Goal: Use online tool/utility: Utilize a website feature to perform a specific function

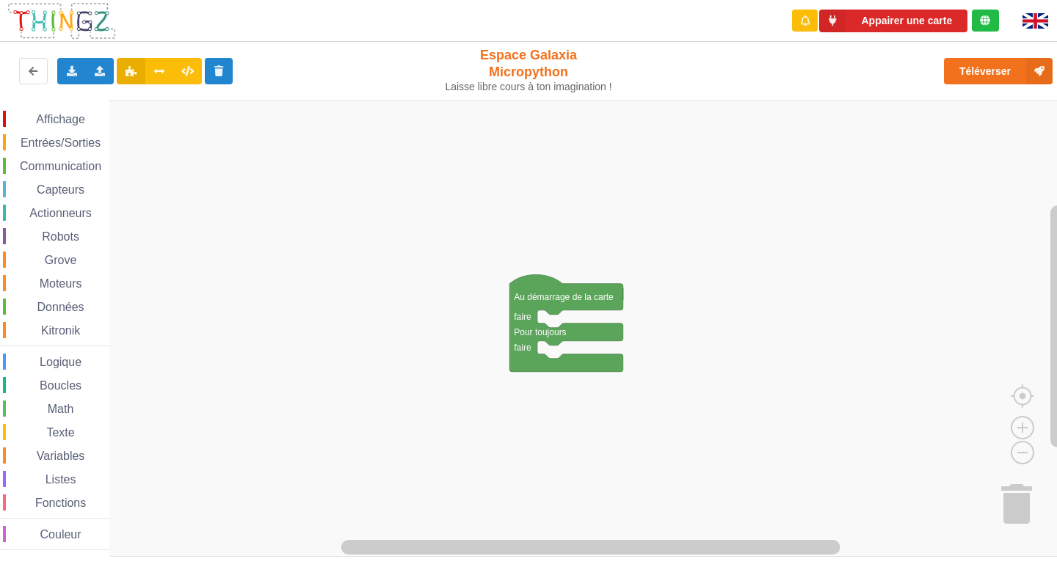
click at [68, 164] on span "Communication" at bounding box center [61, 166] width 86 height 12
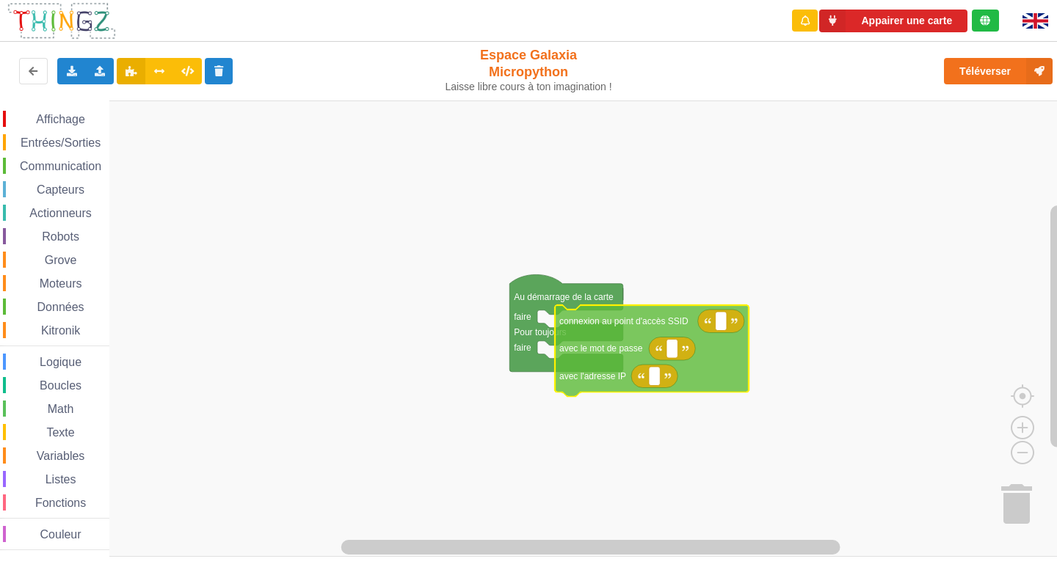
click at [589, 334] on div "Affichage Entrées/Sorties Communication Capteurs Actionneurs Robots Grove Moteu…" at bounding box center [533, 329] width 1067 height 457
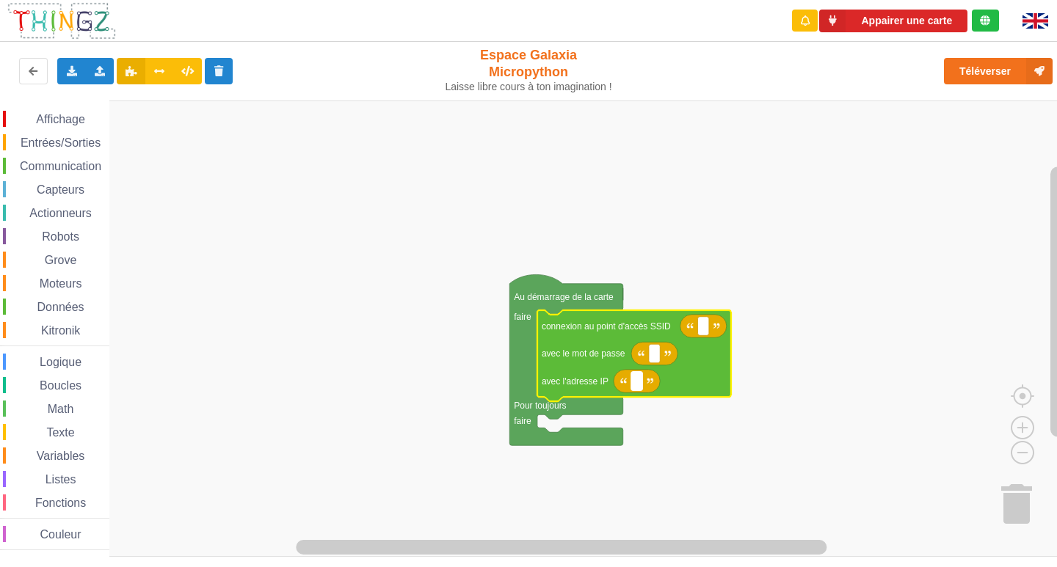
click at [638, 385] on text "Espace de travail de Blocky" at bounding box center [637, 382] width 2 height 10
type input "10.0.0105"
click at [701, 331] on rect "Espace de travail de Blocky" at bounding box center [703, 326] width 11 height 19
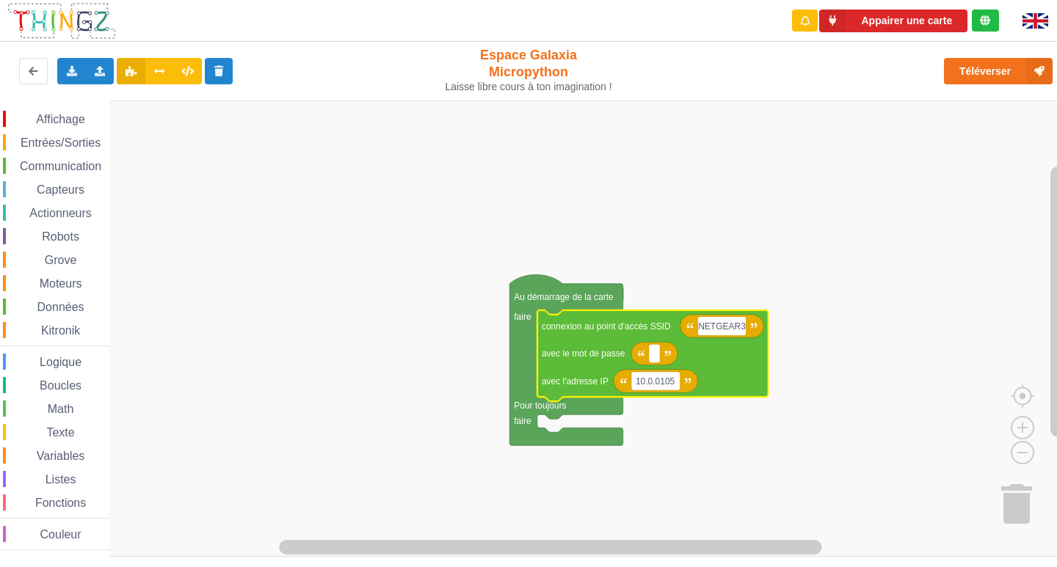
type input "NETGEAR38"
click at [659, 361] on rect "Espace de travail de Blocky" at bounding box center [654, 353] width 11 height 19
click at [658, 388] on rect "Espace de travail de Blocky" at bounding box center [655, 381] width 49 height 19
click at [658, 388] on input "10.0.0105" at bounding box center [655, 381] width 49 height 19
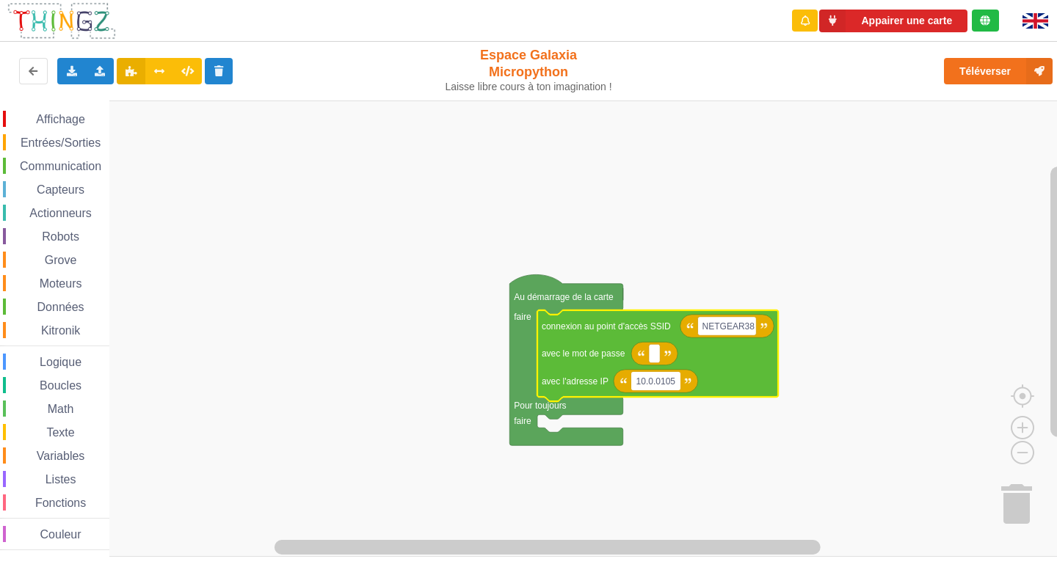
click at [658, 388] on input "10.0.0105" at bounding box center [655, 381] width 49 height 19
type input "[TECHNICAL_ID]"
click at [648, 357] on icon "Espace de travail de Blocky" at bounding box center [654, 353] width 46 height 23
click at [653, 358] on text "Espace de travail de Blocky" at bounding box center [654, 354] width 2 height 10
type input "joyoustuba995"
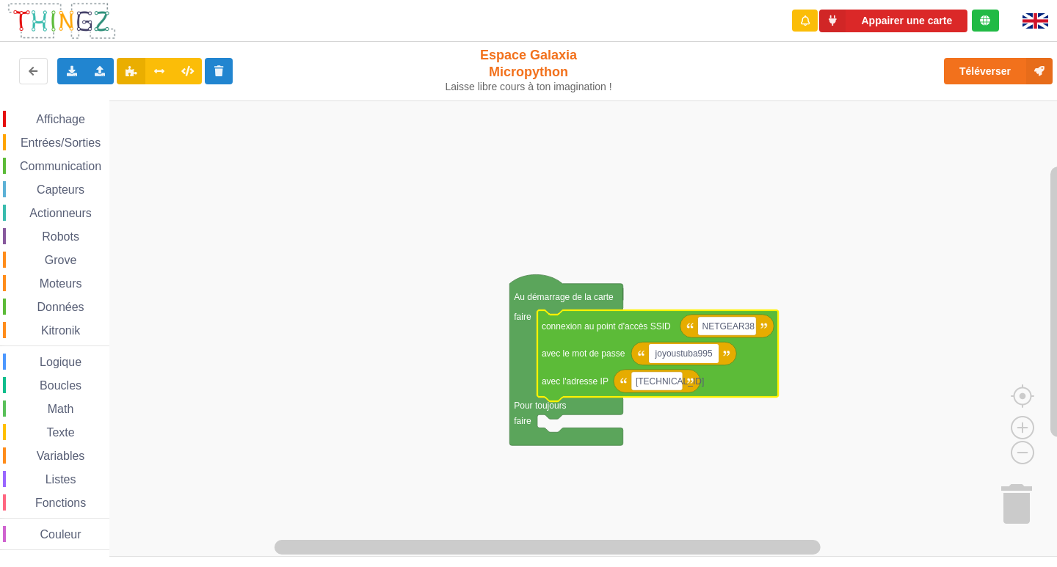
click at [669, 451] on rect "Espace de travail de Blocky" at bounding box center [533, 329] width 1067 height 457
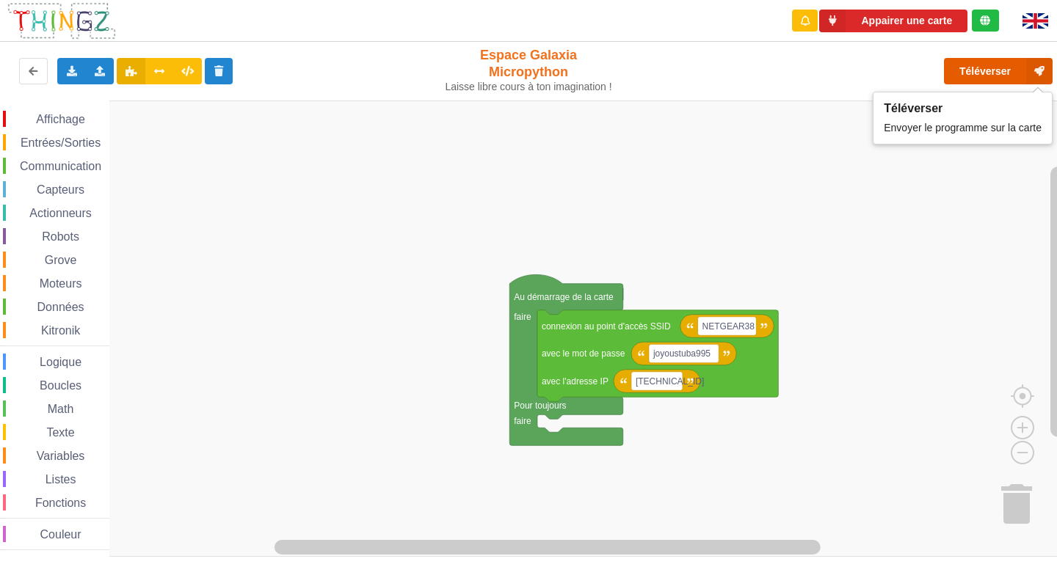
click at [992, 74] on button "Téléverser" at bounding box center [998, 71] width 109 height 26
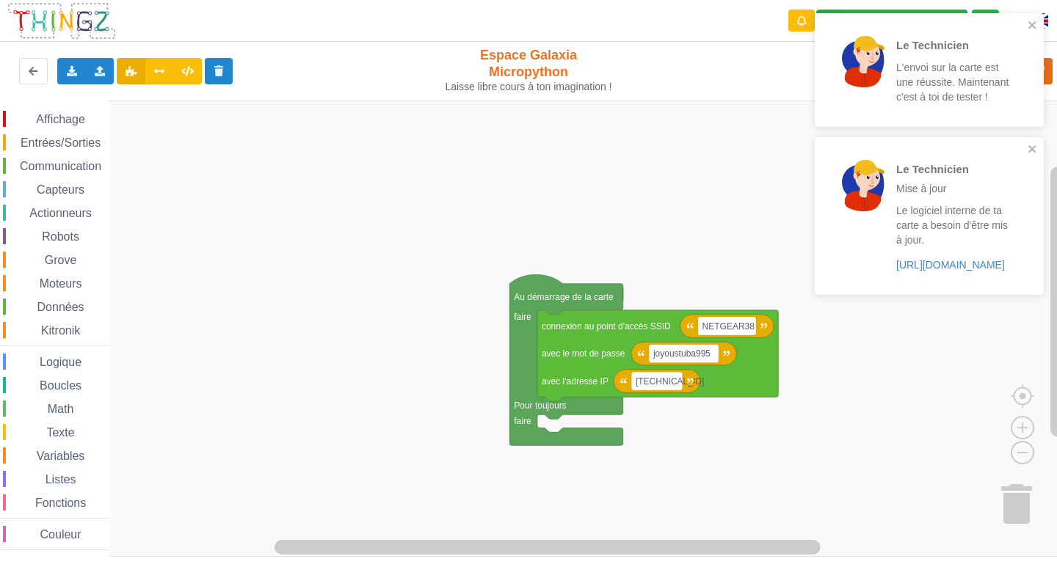
click at [39, 161] on span "Communication" at bounding box center [61, 166] width 86 height 12
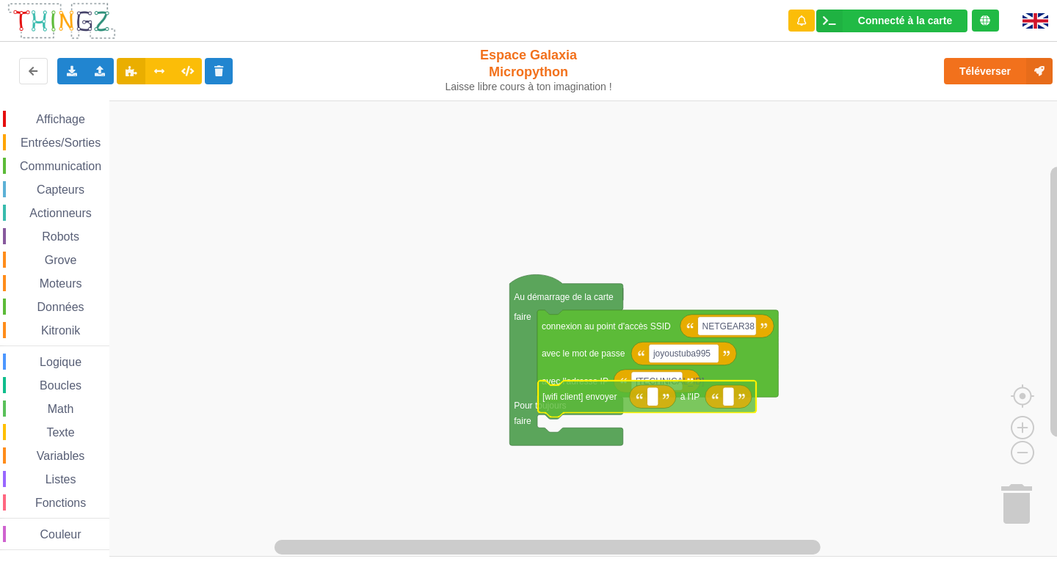
click at [655, 394] on div "Affichage Entrées/Sorties Communication Capteurs Actionneurs Robots Grove Moteu…" at bounding box center [533, 329] width 1067 height 457
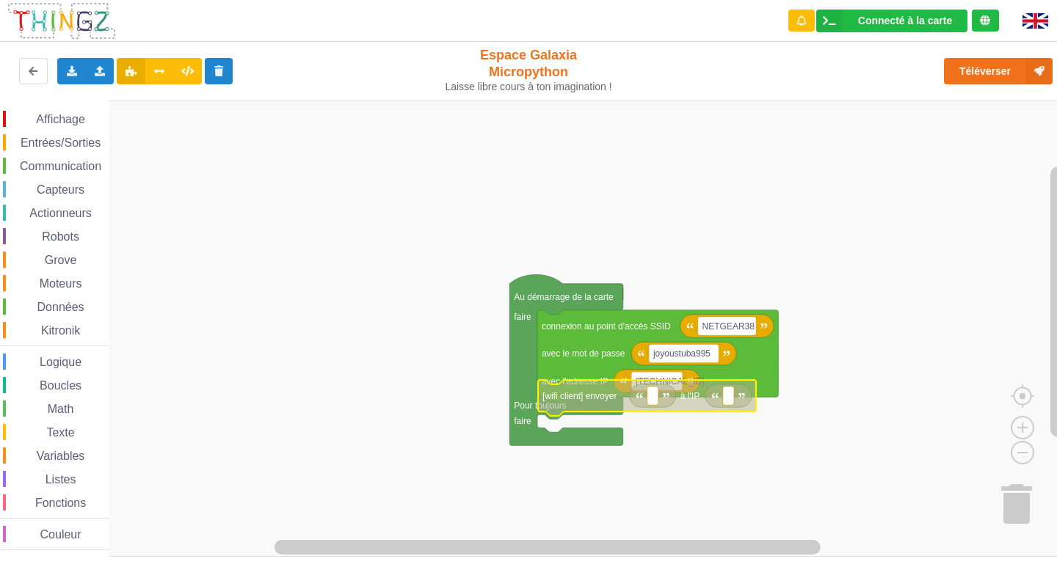
click at [564, 414] on div "Affichage Entrées/Sorties Communication Capteurs Actionneurs Robots Grove Moteu…" at bounding box center [533, 329] width 1067 height 457
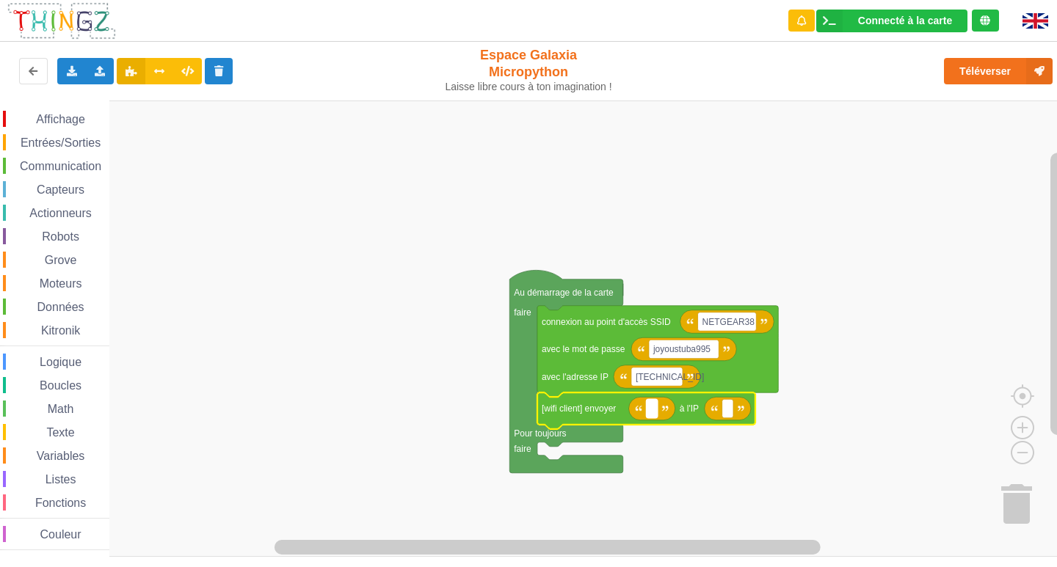
click at [656, 410] on rect "Espace de travail de Blocky" at bounding box center [651, 408] width 11 height 19
type input "[TECHNICAL_ID]"
click at [763, 406] on rect "Espace de travail de Blocky" at bounding box center [767, 408] width 11 height 19
type input "p"
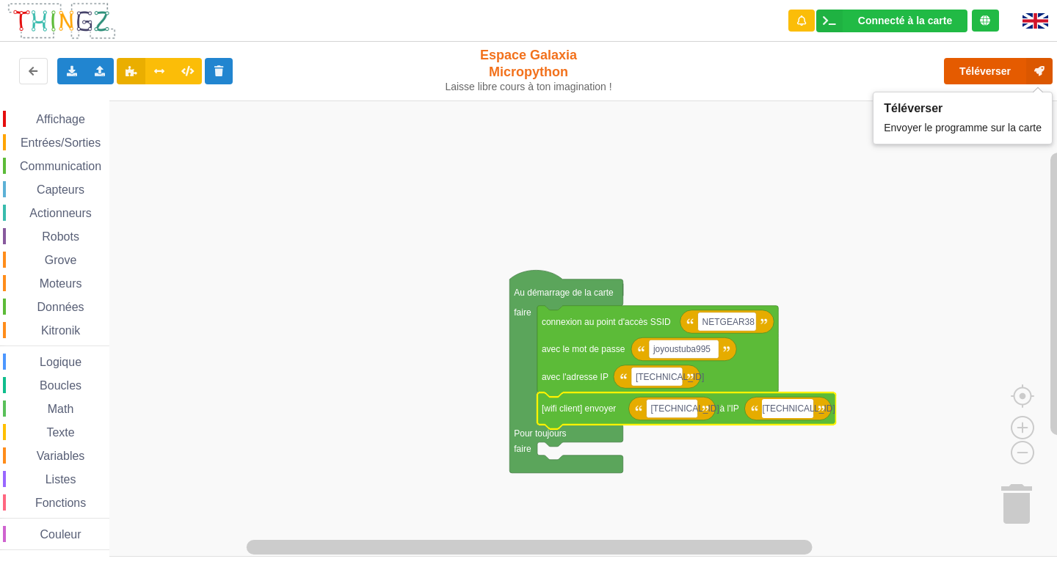
click at [981, 68] on button "Téléverser" at bounding box center [998, 71] width 109 height 26
click at [801, 410] on input "[TECHNICAL_ID]" at bounding box center [787, 408] width 51 height 19
click at [805, 410] on input "[TECHNICAL_ID]" at bounding box center [787, 408] width 51 height 19
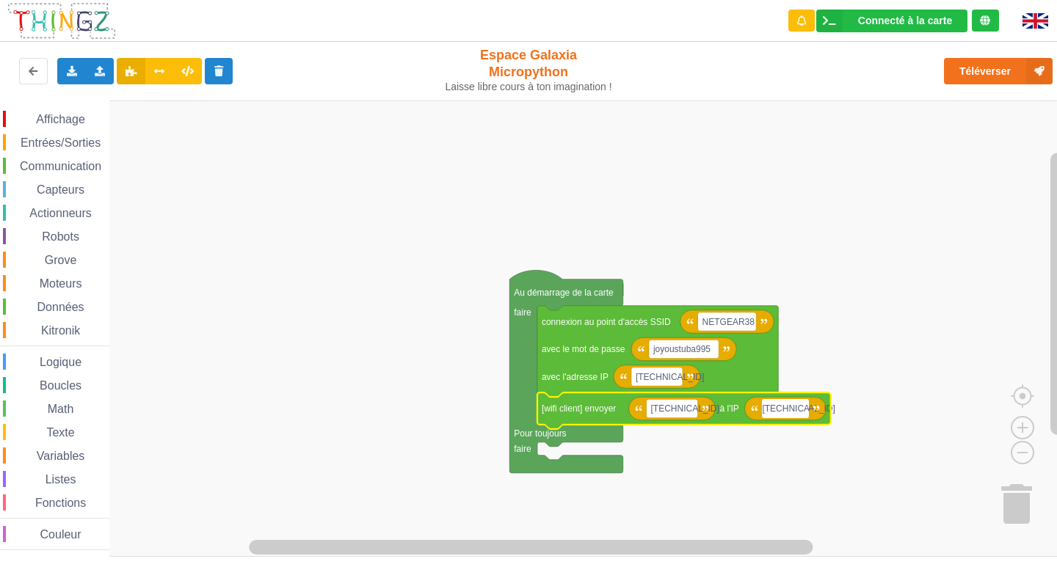
type input "[TECHNICAL_ID]"
click at [823, 288] on rect "Espace de travail de Blocky" at bounding box center [533, 329] width 1067 height 457
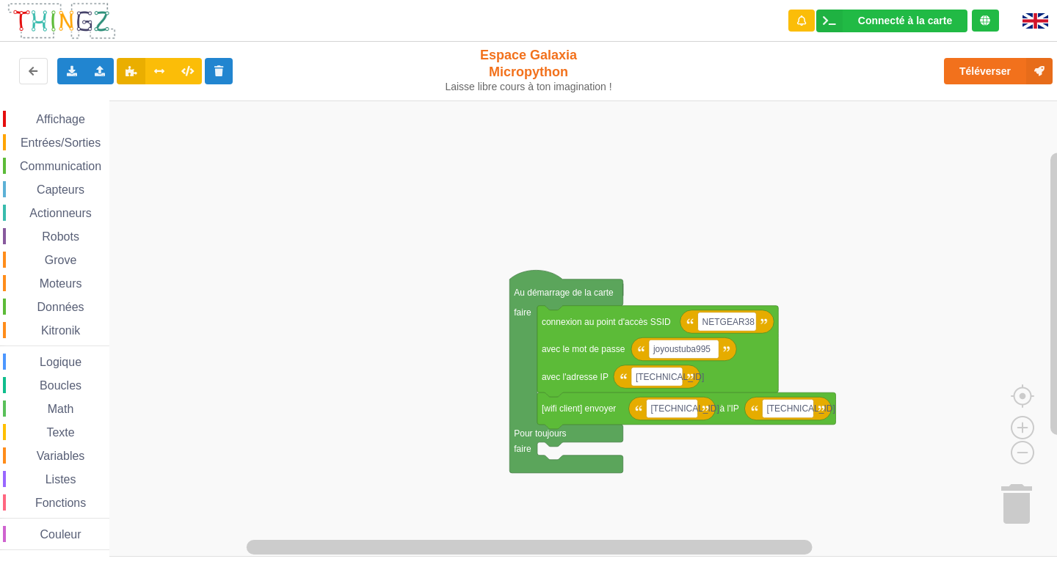
click at [983, 53] on div "Téléverser" at bounding box center [846, 71] width 434 height 47
click at [967, 79] on button "Téléverser" at bounding box center [998, 71] width 109 height 26
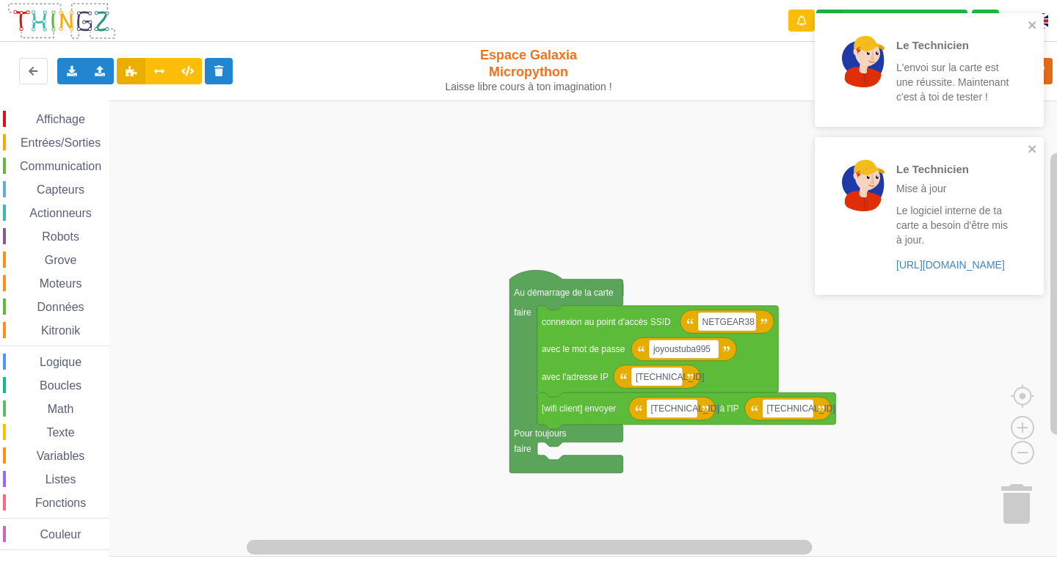
click at [1025, 145] on div "Le Technicien Mise à jour Le logiciel interne de ta carte a besoin d'être mis à…" at bounding box center [924, 215] width 207 height 145
click at [1031, 28] on icon "close" at bounding box center [1033, 25] width 10 height 12
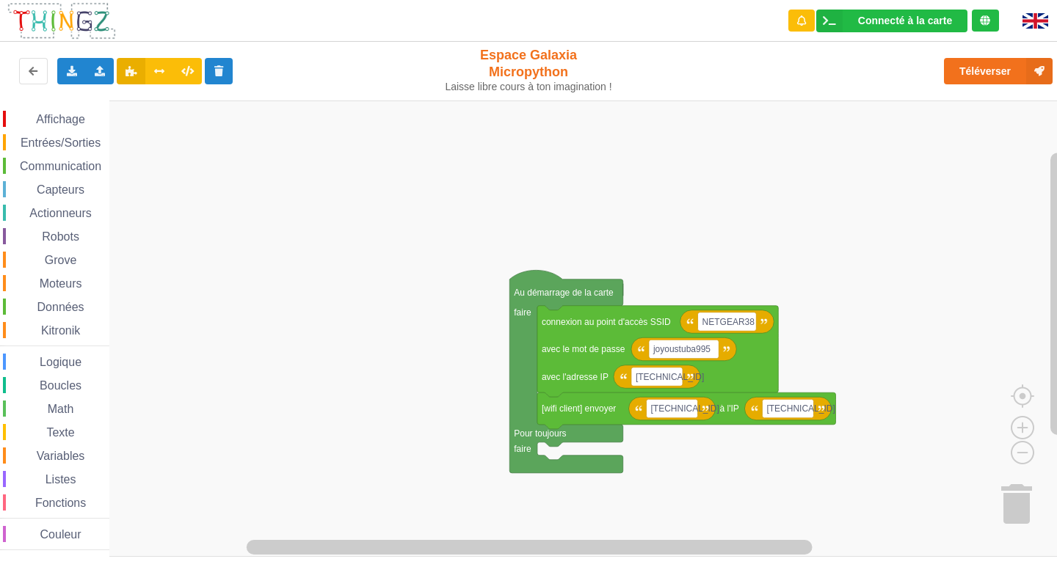
click at [1025, 64] on div "Le Technicien L'envoi sur la carte est une réussite. Maintenant c'est à toi de …" at bounding box center [929, 75] width 235 height 130
click at [1002, 69] on button "Téléverser" at bounding box center [998, 71] width 109 height 26
click at [1002, 69] on div "Téléverser" at bounding box center [846, 71] width 434 height 47
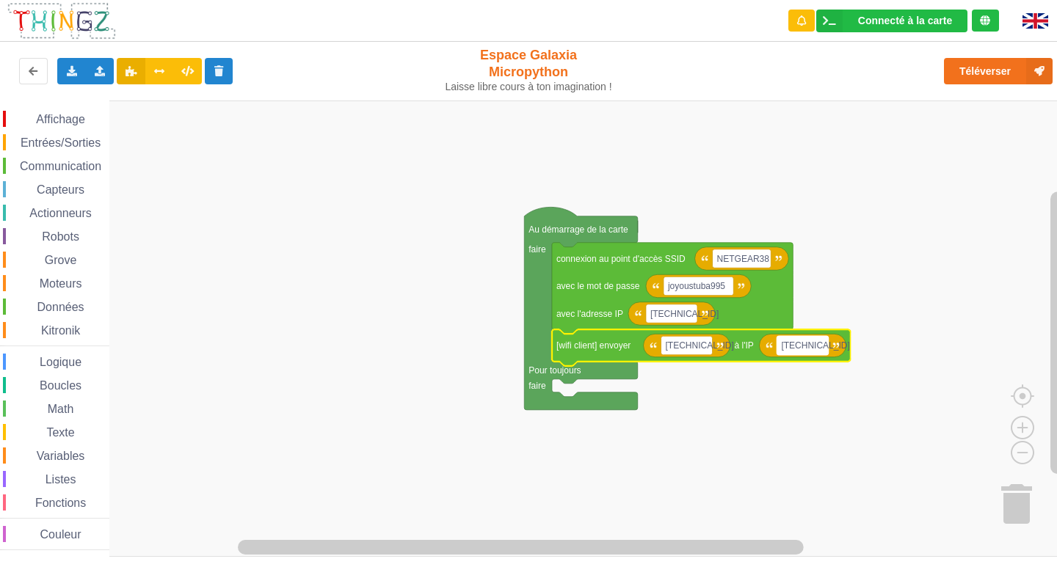
click at [821, 352] on rect "Espace de travail de Blocky" at bounding box center [802, 345] width 51 height 19
click at [820, 350] on input "[TECHNICAL_ID]" at bounding box center [802, 345] width 51 height 19
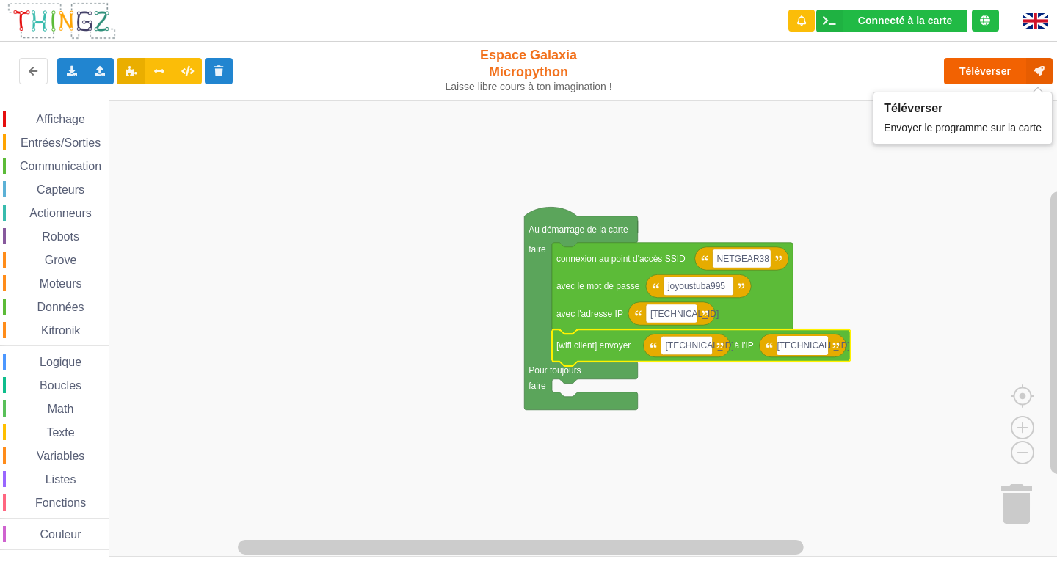
type input "[TECHNICAL_ID]"
click at [976, 76] on button "Téléverser" at bounding box center [998, 71] width 109 height 26
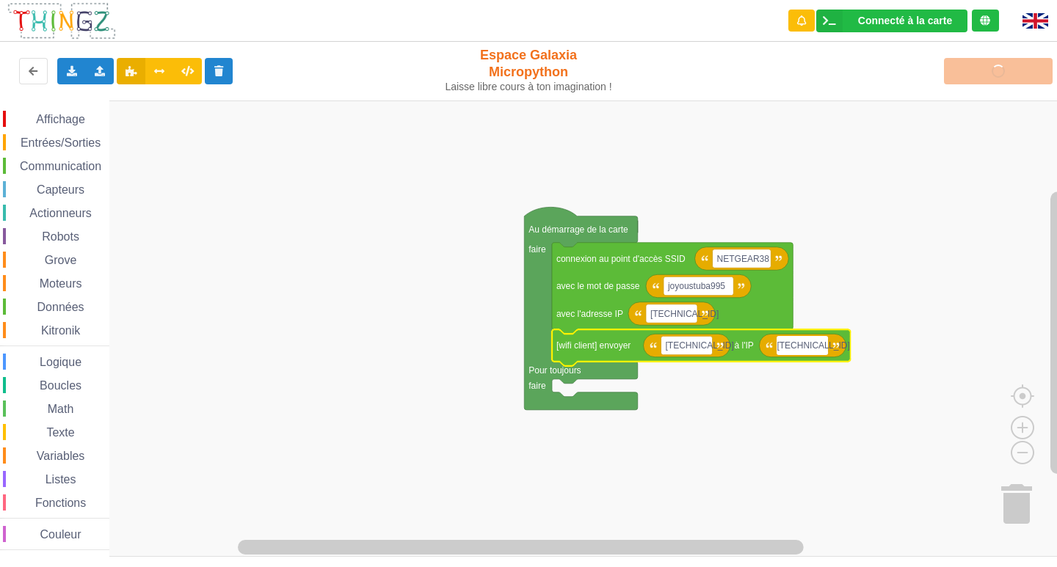
click at [45, 164] on span "Communication" at bounding box center [61, 166] width 86 height 12
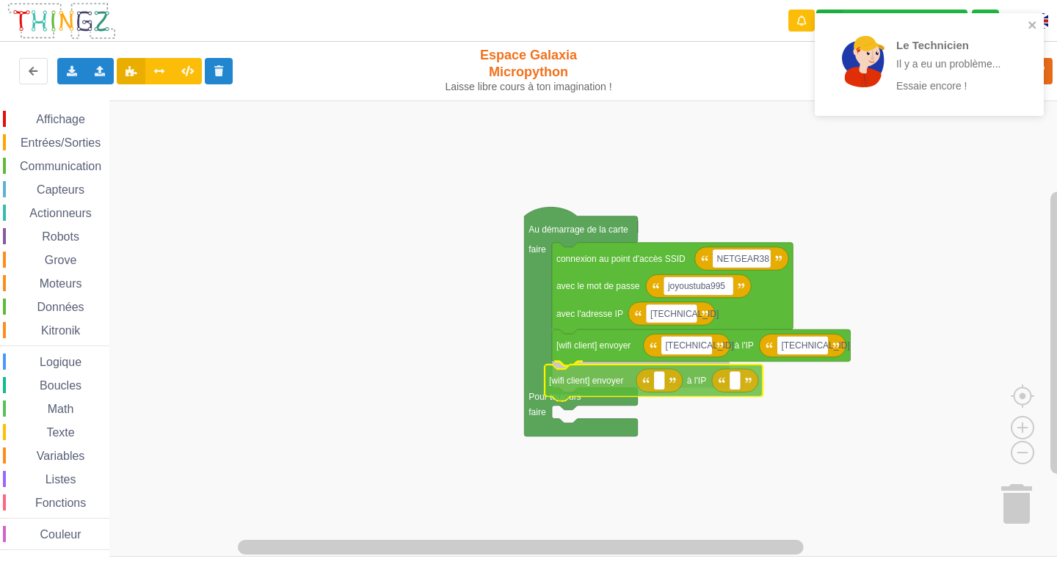
click at [592, 377] on div "Affichage Entrées/Sorties Communication Capteurs Actionneurs Robots Grove Moteu…" at bounding box center [533, 329] width 1067 height 457
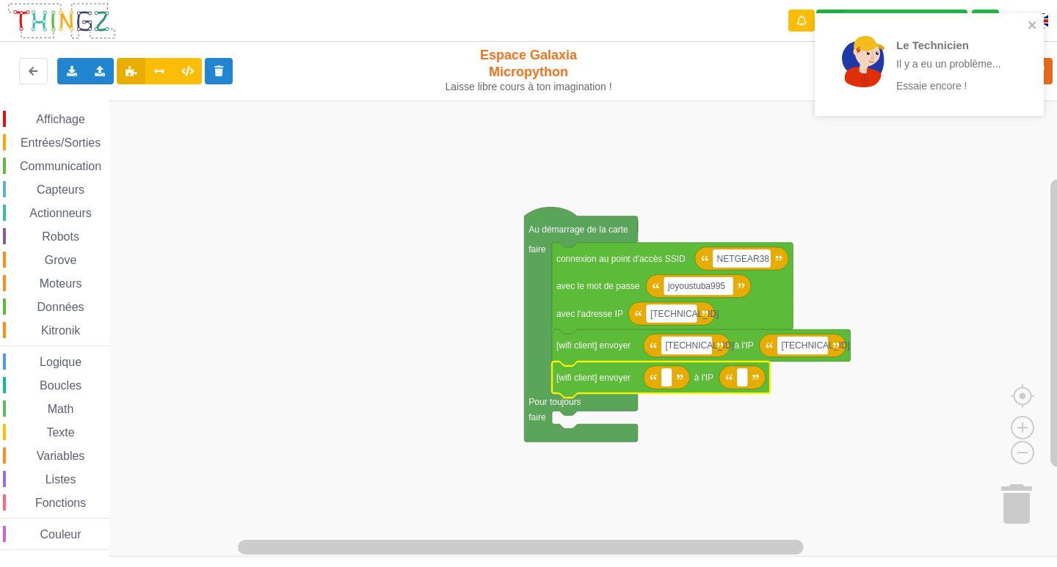
click at [749, 386] on icon "Espace de travail de Blocky" at bounding box center [742, 377] width 46 height 23
click at [742, 380] on text "Espace de travail de Blocky" at bounding box center [742, 378] width 2 height 10
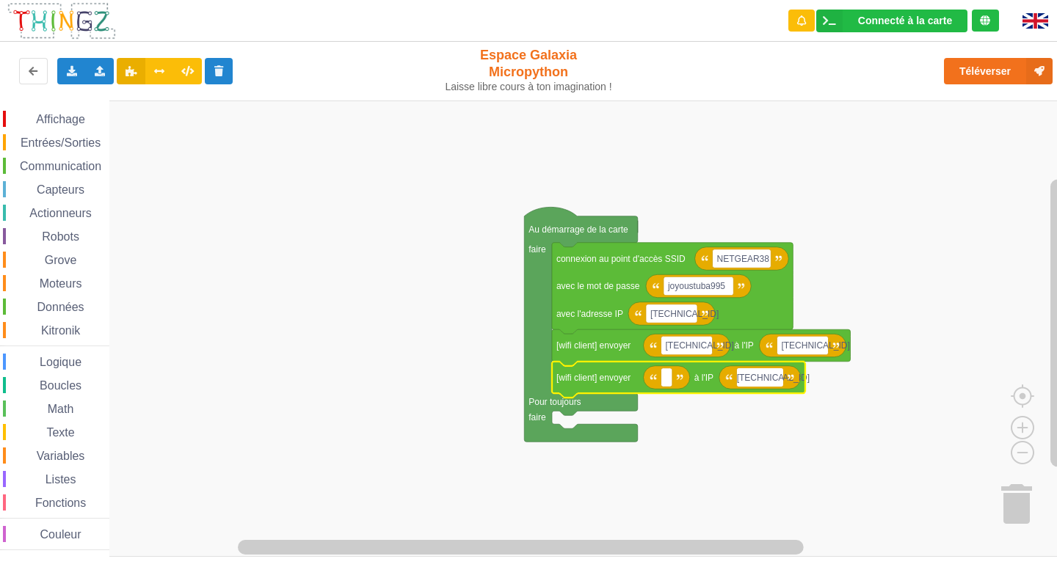
type input "[TECHNICAL_ID]"
click at [671, 384] on rect "Espace de travail de Blocky" at bounding box center [666, 377] width 11 height 19
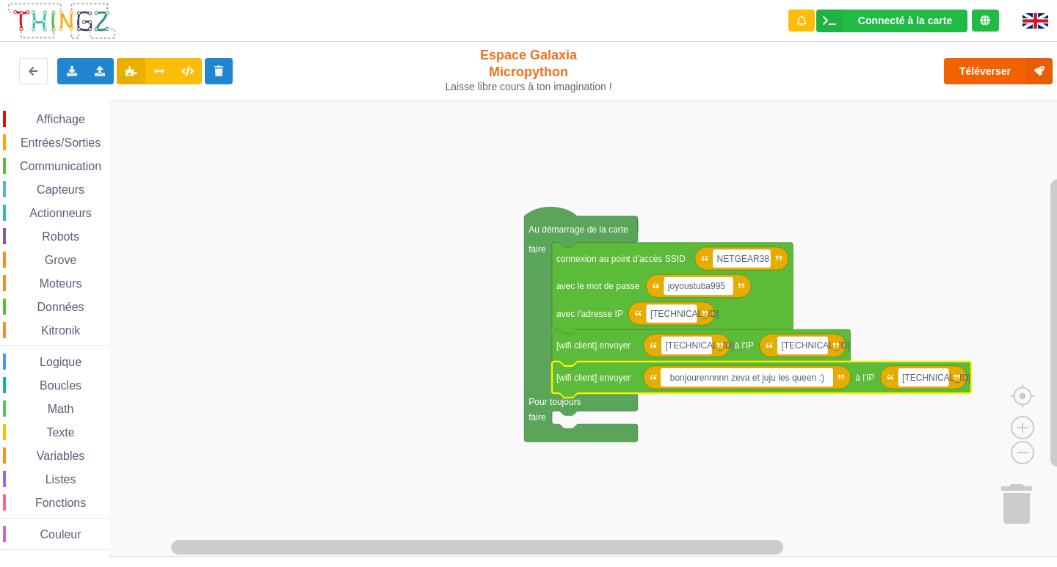
type input "bonjourennnnn zeva et juju les queen :)"
click at [966, 72] on button "Téléverser" at bounding box center [998, 71] width 109 height 26
click at [51, 166] on span "Communication" at bounding box center [61, 166] width 86 height 12
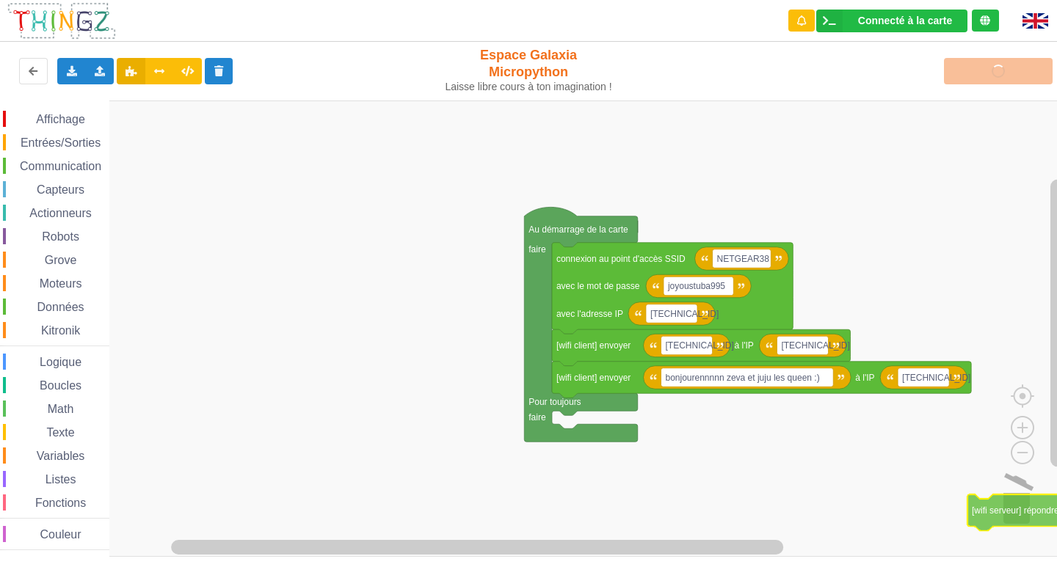
click at [1043, 515] on div "Affichage Entrées/Sorties Communication Capteurs Actionneurs Robots Grove Moteu…" at bounding box center [533, 329] width 1067 height 457
click at [26, 167] on span "Communication" at bounding box center [61, 166] width 86 height 12
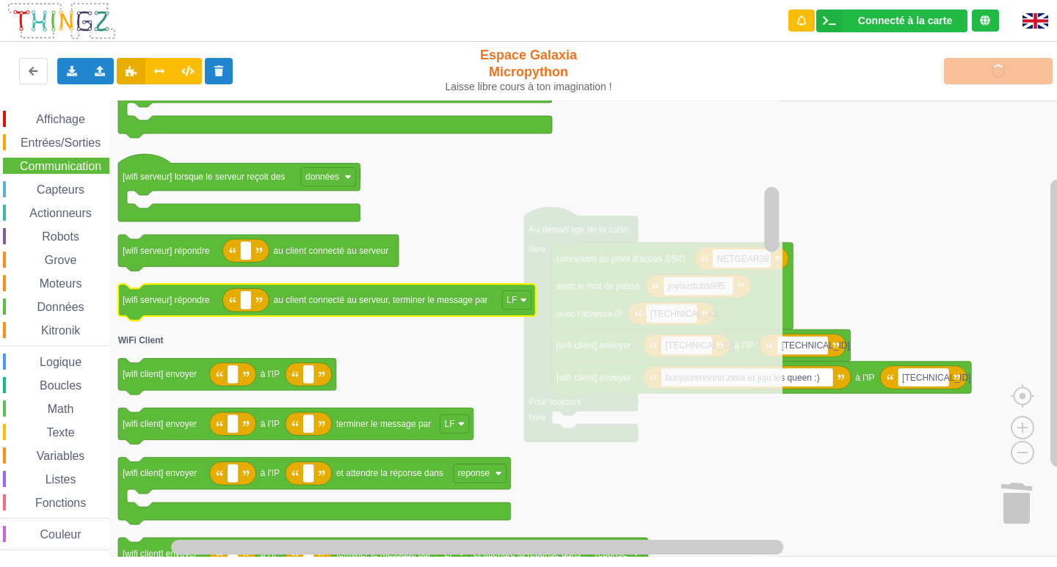
click at [173, 316] on icon "Espace de travail de Blocky" at bounding box center [327, 303] width 418 height 37
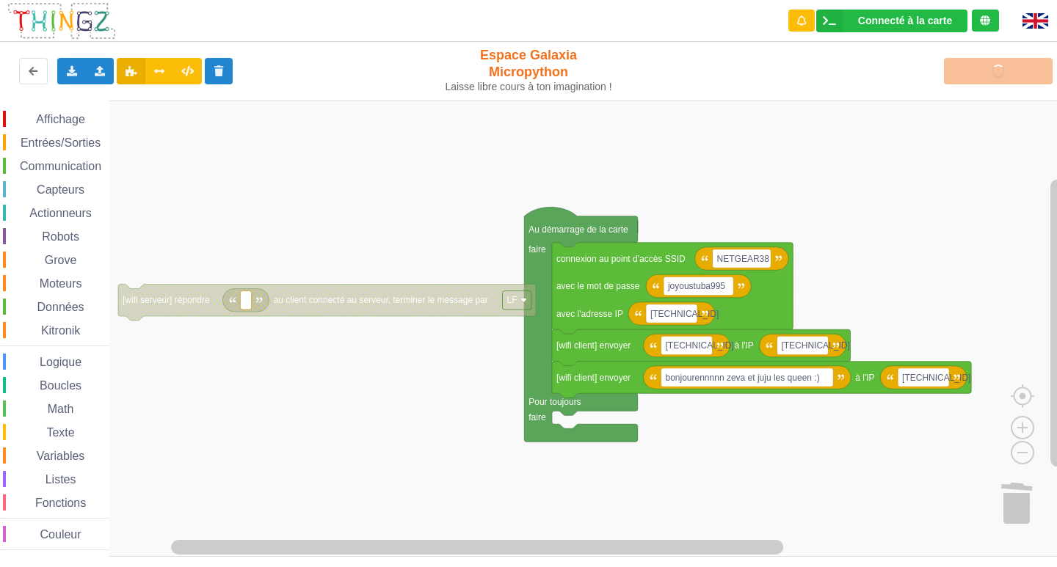
click at [527, 312] on icon "Espace de travail de Blocky" at bounding box center [327, 303] width 418 height 37
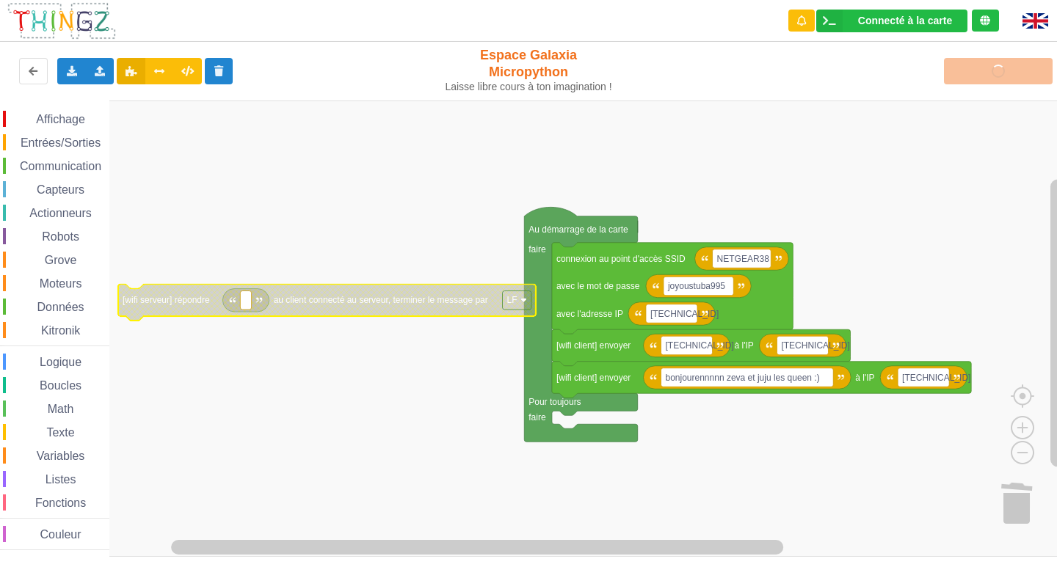
click at [524, 304] on rect "Espace de travail de Blocky" at bounding box center [517, 300] width 29 height 19
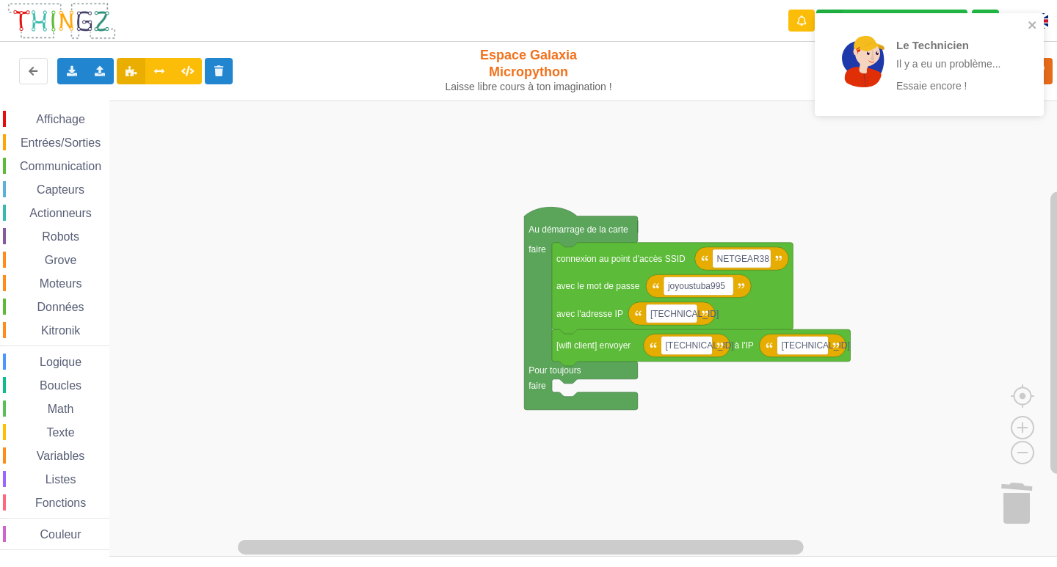
click at [92, 120] on div "Affichage" at bounding box center [56, 119] width 106 height 16
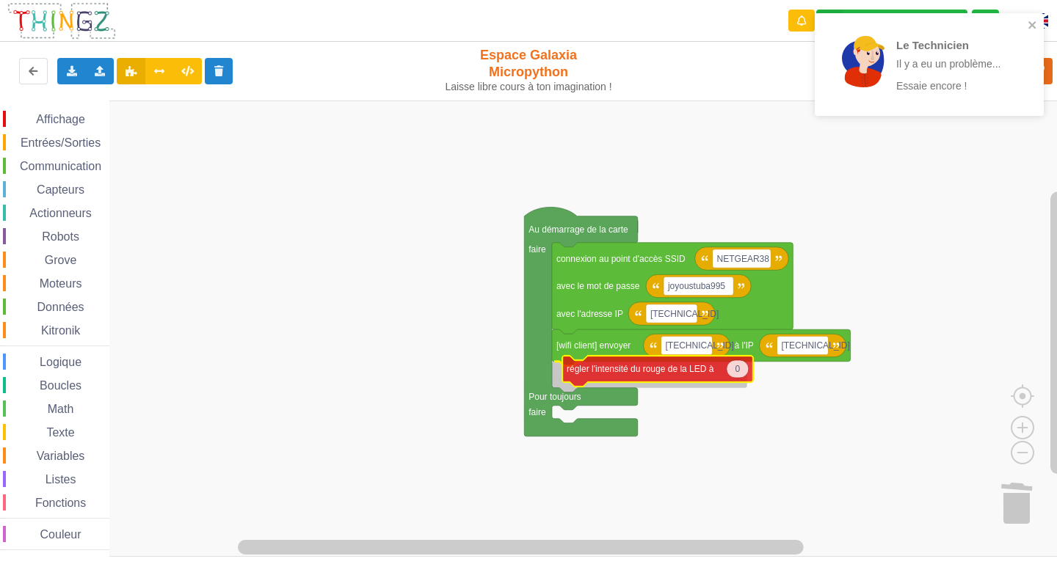
click at [601, 382] on div "Affichage Entrées/Sorties Communication Capteurs Actionneurs Robots Grove Moteu…" at bounding box center [533, 329] width 1067 height 457
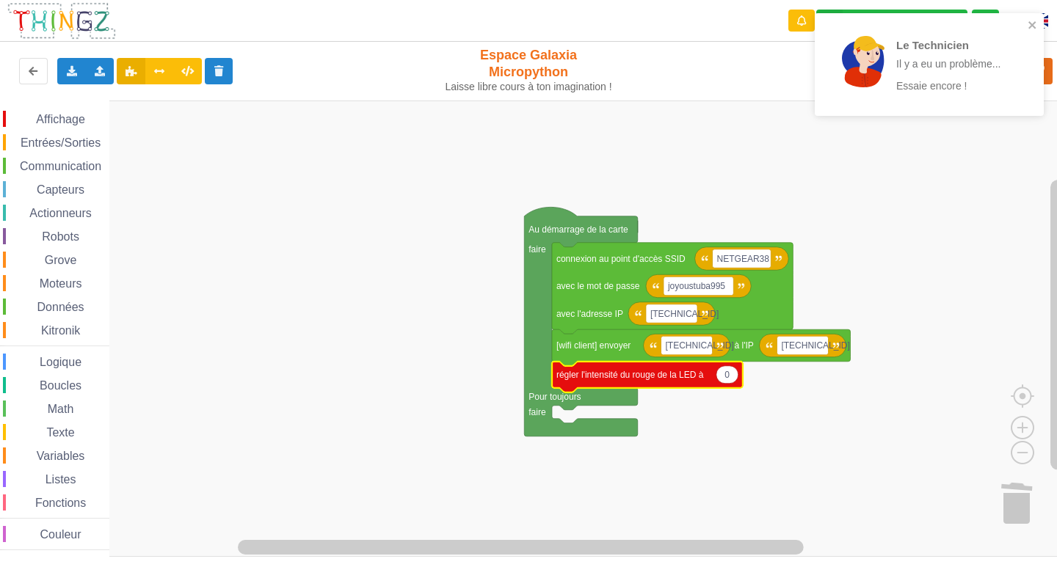
click at [59, 140] on span "Entrées/Sorties" at bounding box center [60, 143] width 84 height 12
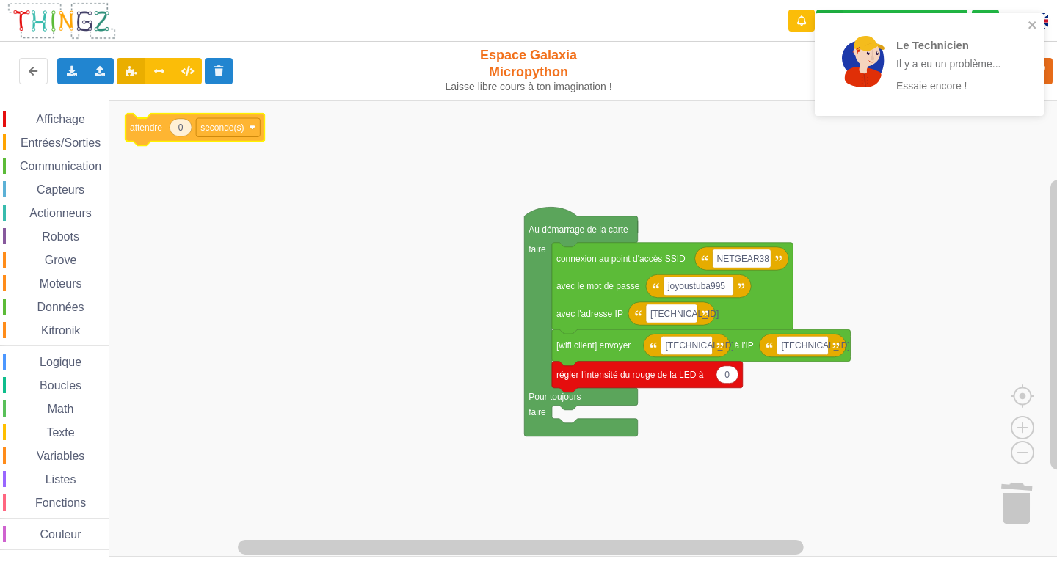
click at [219, 115] on div "Affichage Entrées/Sorties Communication Capteurs Actionneurs Robots Grove Moteu…" at bounding box center [533, 329] width 1067 height 457
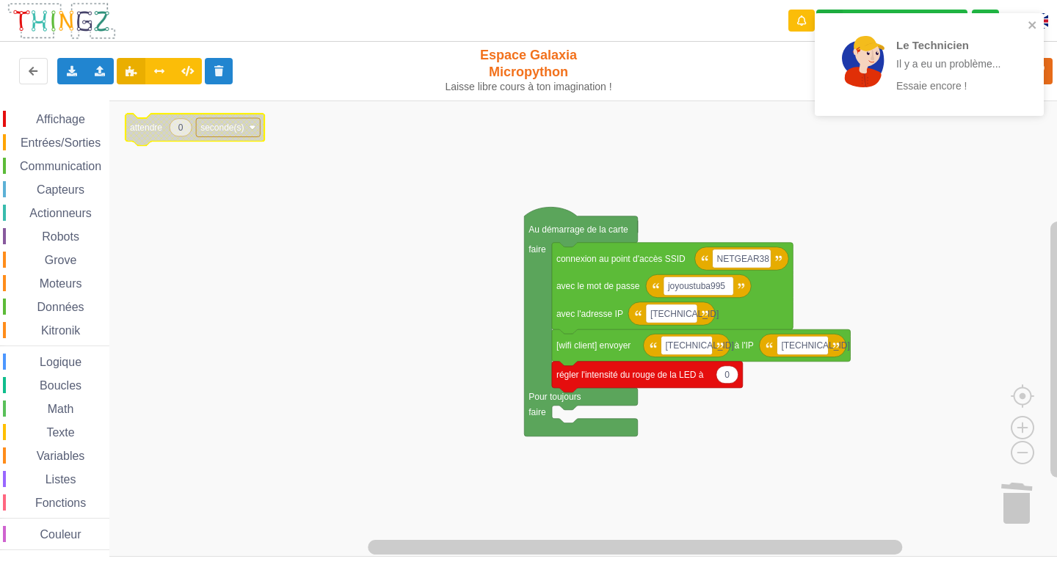
click at [220, 116] on icon "Espace de travail de Blocky" at bounding box center [195, 130] width 139 height 32
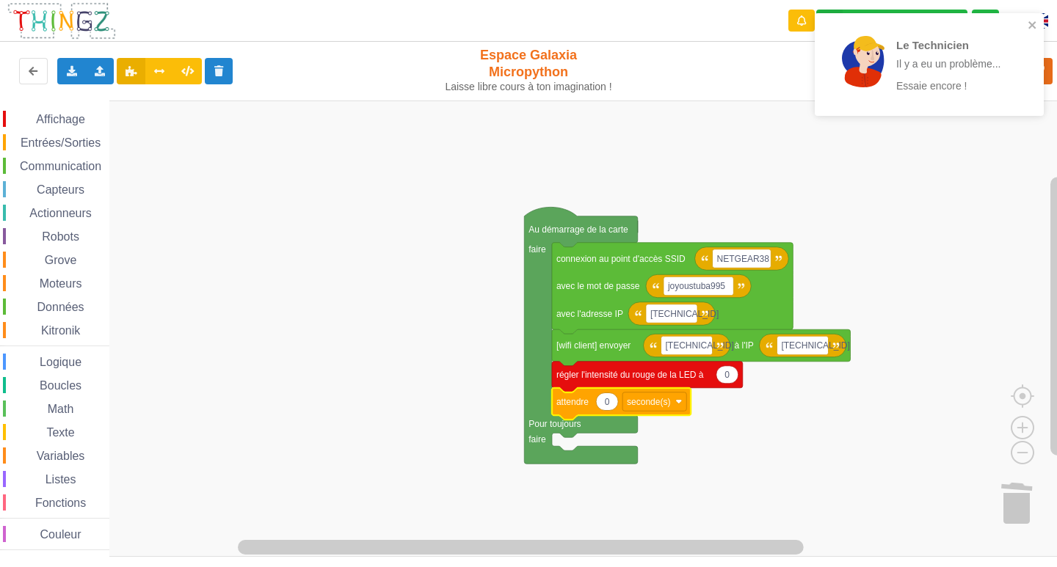
click at [613, 410] on icon "Espace de travail de Blocky" at bounding box center [607, 402] width 22 height 18
click at [613, 410] on input "0" at bounding box center [607, 402] width 23 height 18
type input "2"
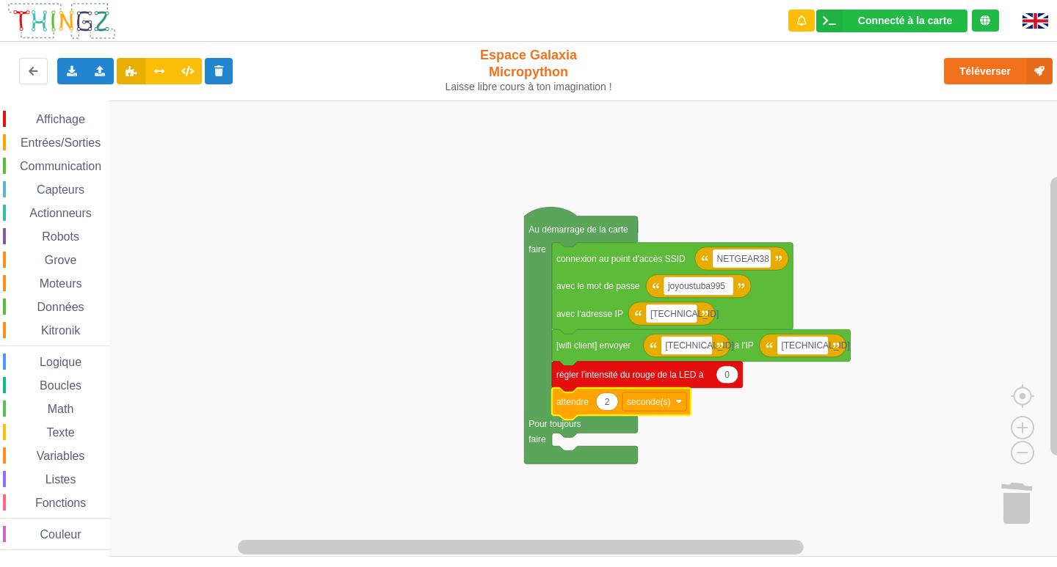
click at [726, 371] on text "0" at bounding box center [726, 375] width 5 height 10
click at [726, 371] on input "0" at bounding box center [727, 375] width 23 height 18
type input "100"
click at [78, 123] on span "Affichage" at bounding box center [60, 119] width 53 height 12
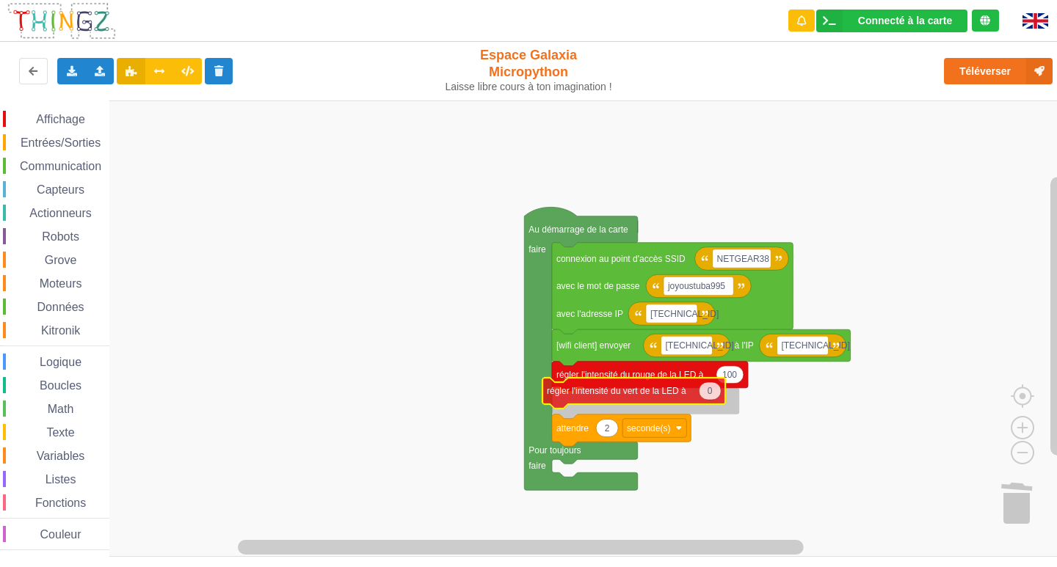
click at [653, 397] on div "Affichage Entrées/Sorties Communication Capteurs Actionneurs Robots Grove Moteu…" at bounding box center [533, 329] width 1067 height 457
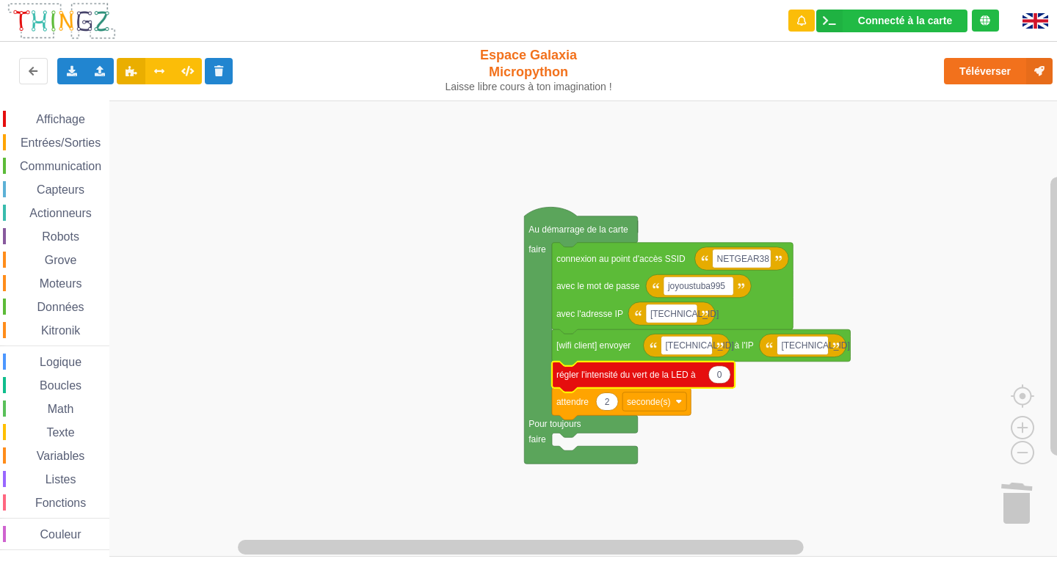
click at [719, 385] on icon "Espace de travail de Blocky" at bounding box center [643, 377] width 183 height 31
click at [723, 374] on icon "Espace de travail de Blocky" at bounding box center [719, 375] width 22 height 18
click at [723, 374] on input "0" at bounding box center [719, 375] width 23 height 18
type input "100"
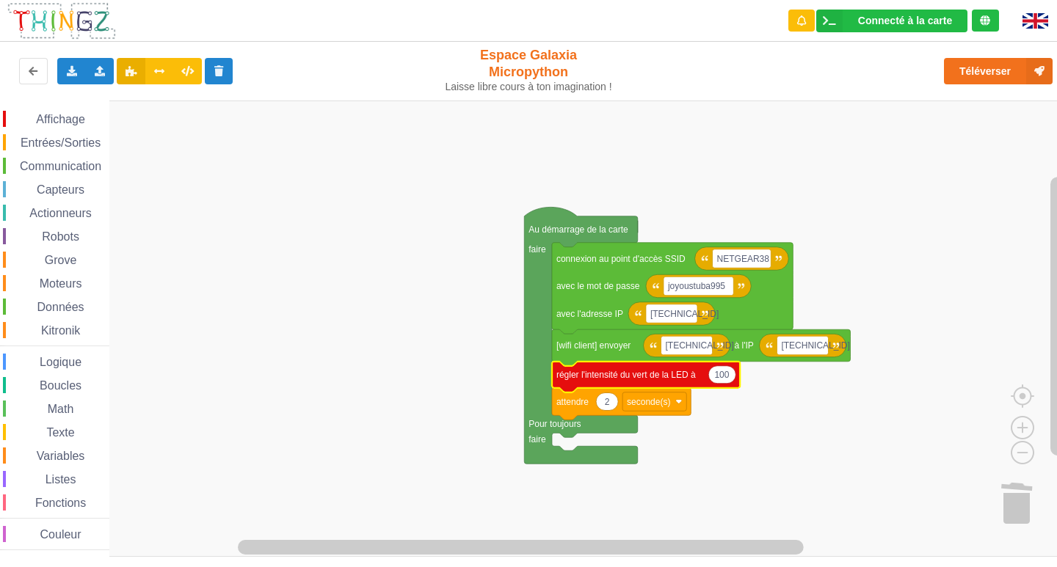
click at [33, 114] on span "Espace de travail de Blocky" at bounding box center [28, 120] width 12 height 12
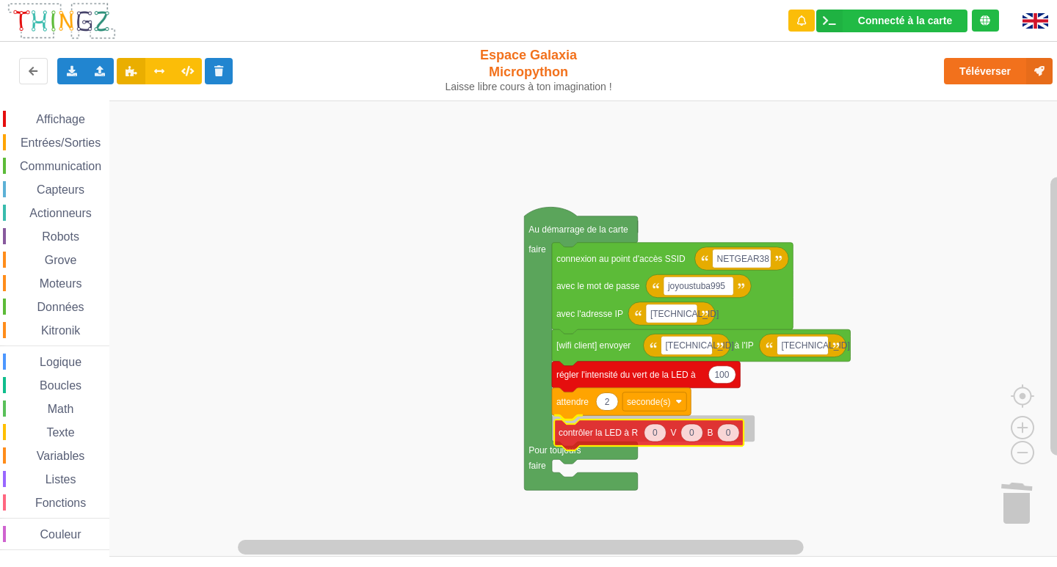
click at [598, 440] on div "Affichage Entrées/Sorties Communication Capteurs Actionneurs Robots Grove Moteu…" at bounding box center [533, 329] width 1067 height 457
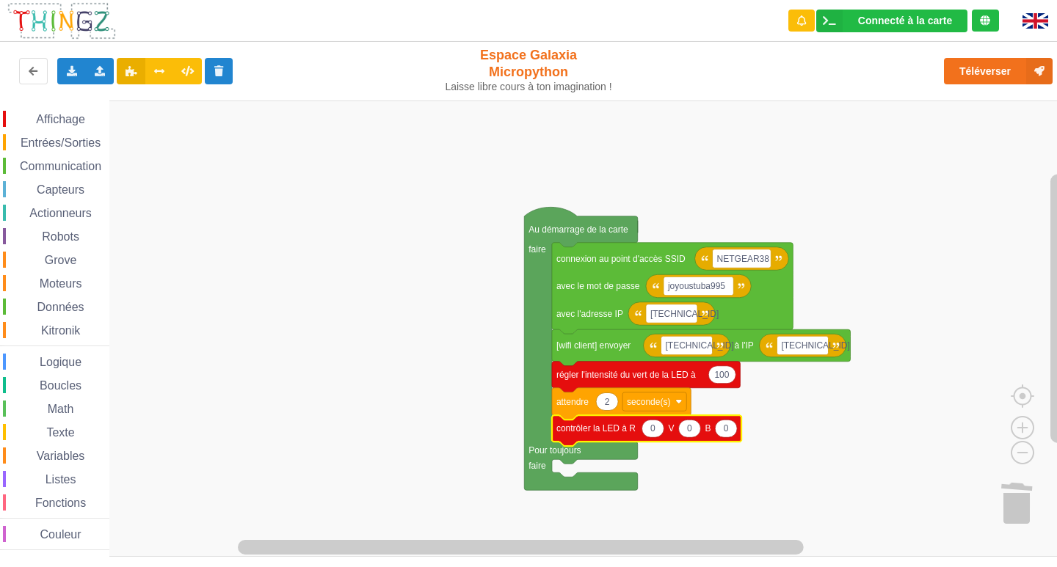
click at [91, 125] on div "Affichage" at bounding box center [56, 119] width 106 height 16
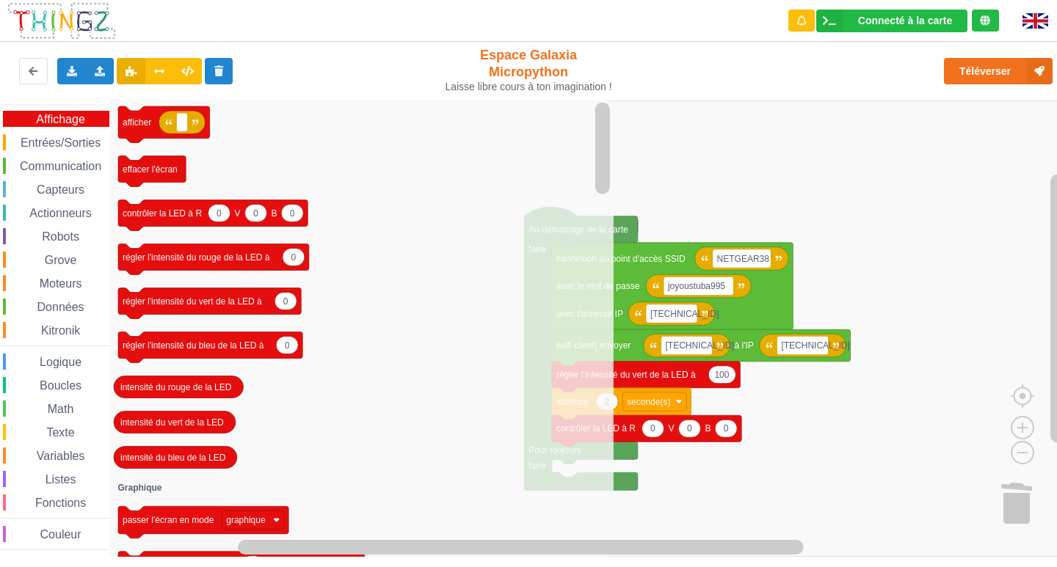
click at [448, 424] on icon "afficher effacer l'écran 0 0 0 contrôler la LED à R V B 0 régler l'intensité du…" at bounding box center [361, 329] width 504 height 457
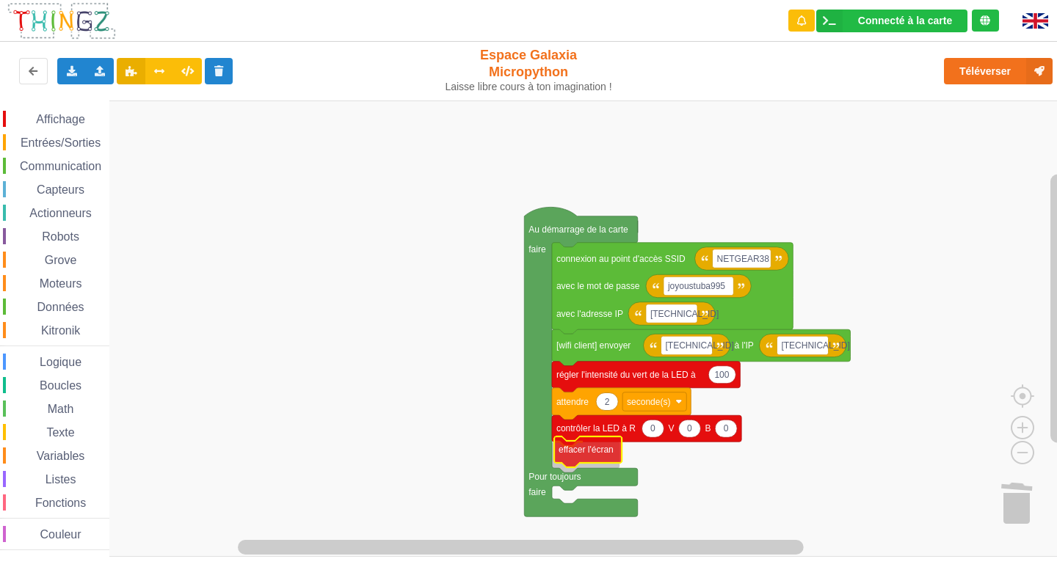
click at [574, 448] on div "Affichage Entrées/Sorties Communication Capteurs Actionneurs Robots Grove Moteu…" at bounding box center [533, 329] width 1067 height 457
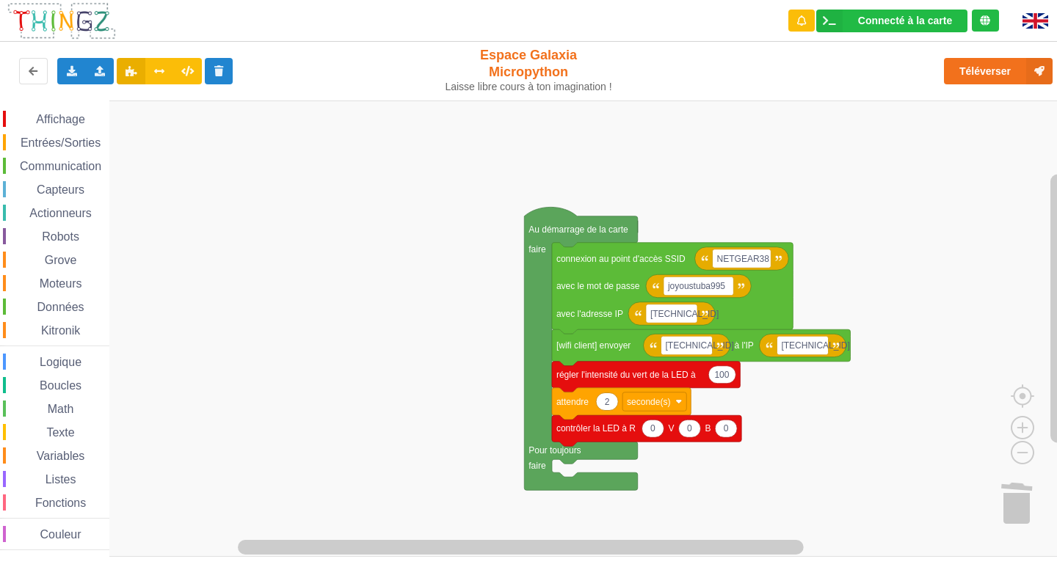
click at [64, 167] on span "Communication" at bounding box center [61, 166] width 86 height 12
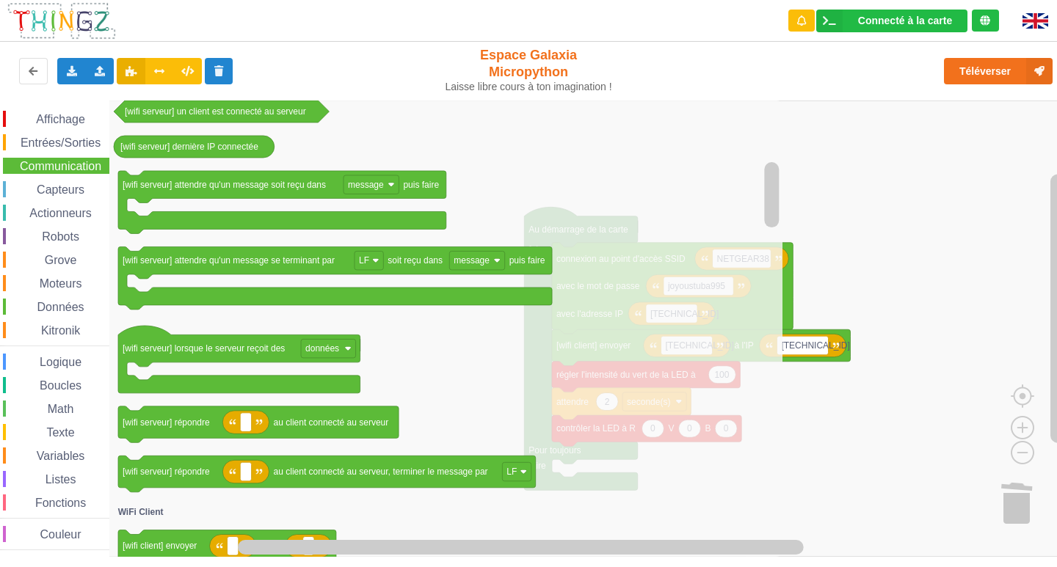
click at [200, 343] on text "[wifi serveur] lorsque le serveur reçoit des" at bounding box center [204, 348] width 162 height 10
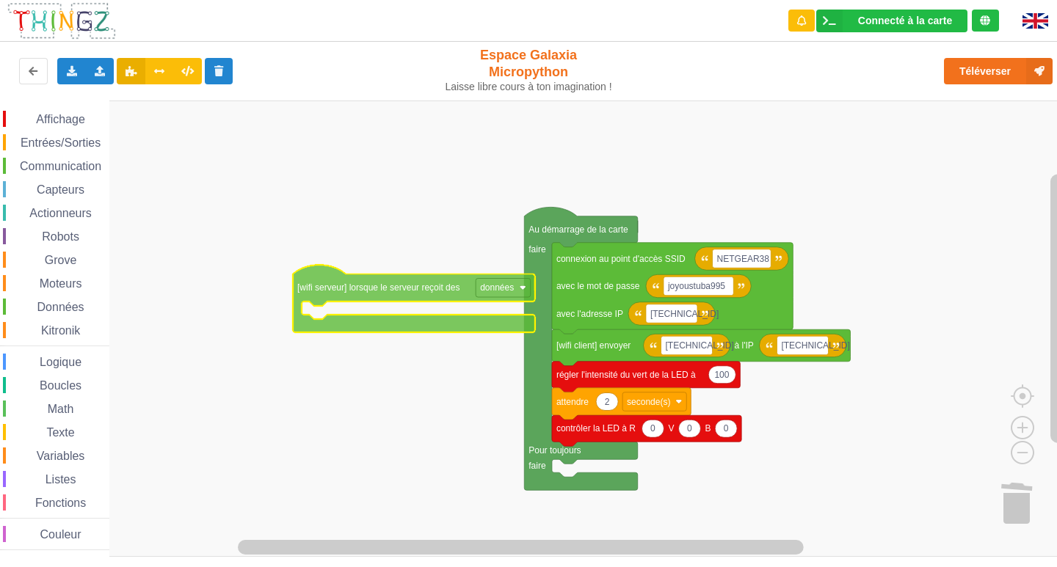
click at [253, 242] on div "Affichage Entrées/Sorties Communication Capteurs Actionneurs Robots Grove Moteu…" at bounding box center [533, 329] width 1067 height 457
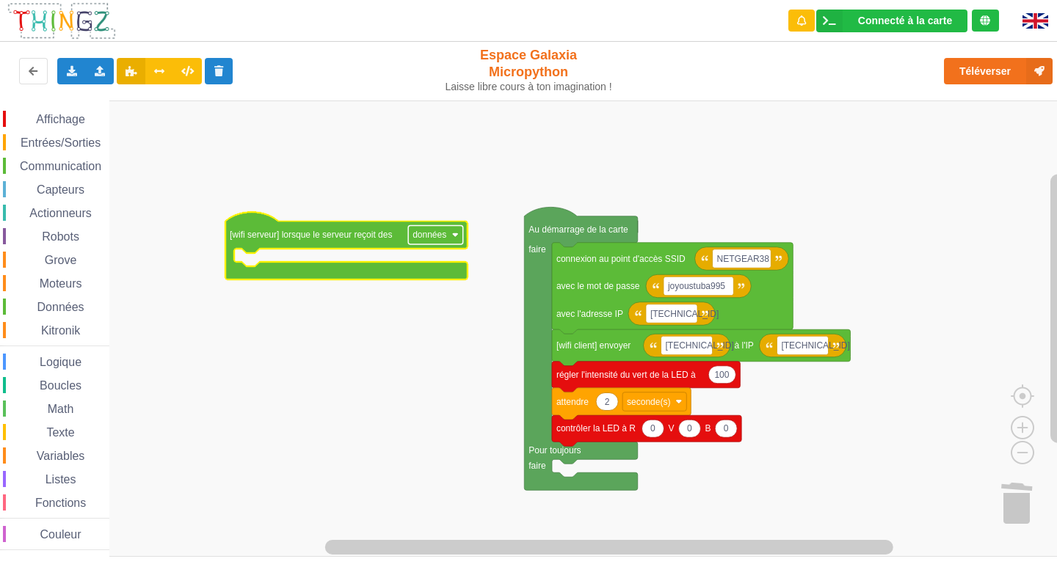
click at [440, 235] on text "données" at bounding box center [429, 235] width 34 height 10
click at [315, 313] on rect "Espace de travail de Blocky" at bounding box center [533, 329] width 1067 height 457
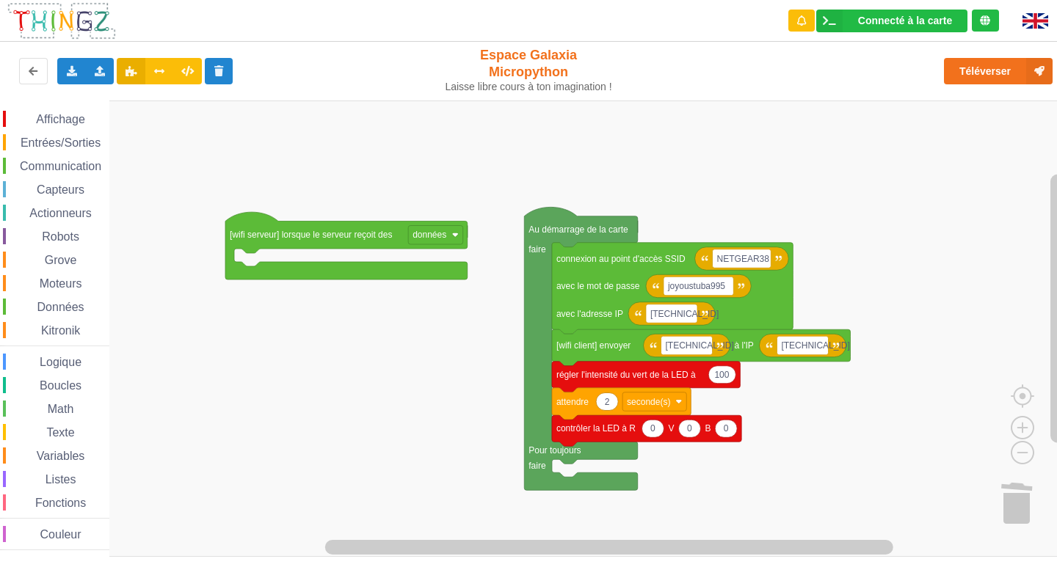
click at [21, 171] on span "Communication" at bounding box center [61, 166] width 86 height 12
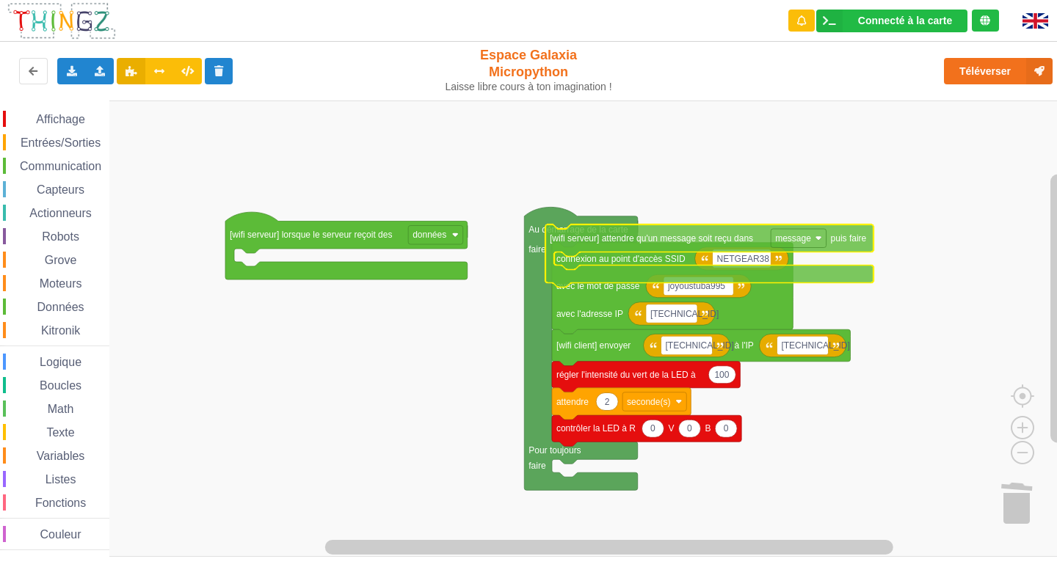
click at [574, 247] on div "Affichage Entrées/Sorties Communication Capteurs Actionneurs Robots Grove Moteu…" at bounding box center [533, 329] width 1067 height 457
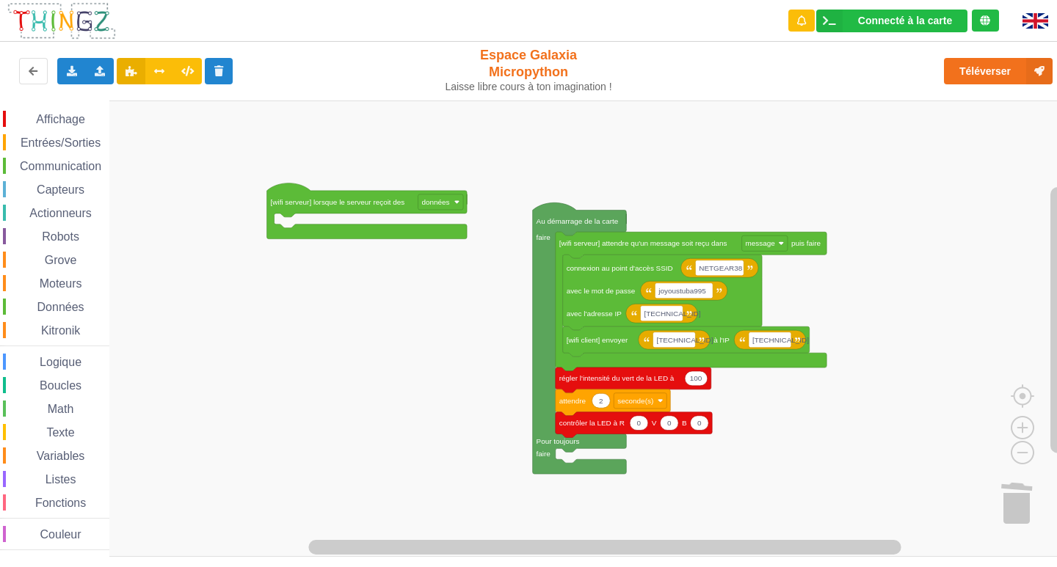
click at [440, 322] on div "Affichage Entrées/Sorties Communication Capteurs Actionneurs Robots Grove Moteu…" at bounding box center [533, 329] width 1067 height 457
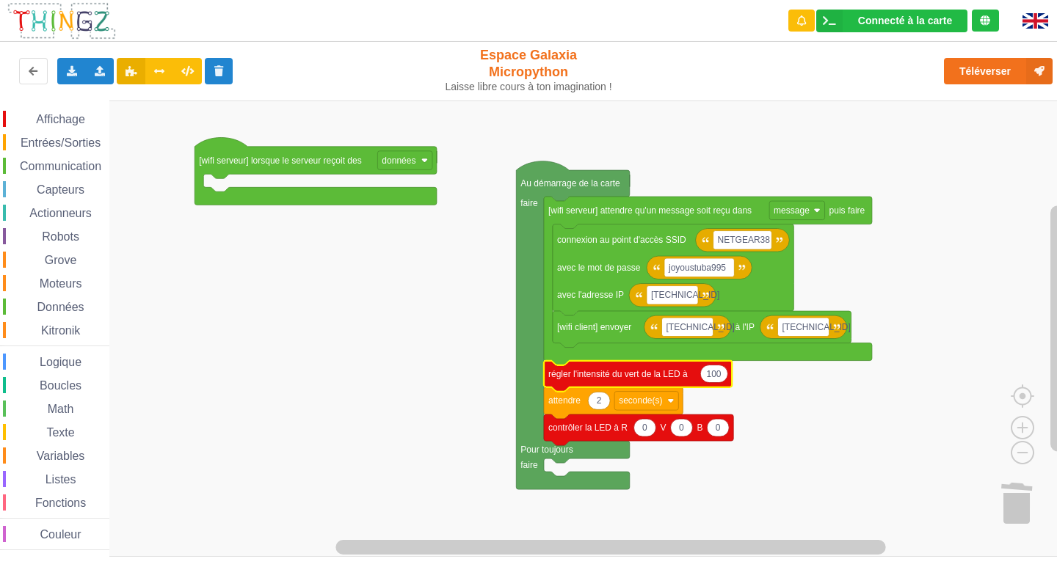
click at [354, 388] on rect "Espace de travail de Blocky" at bounding box center [533, 329] width 1067 height 457
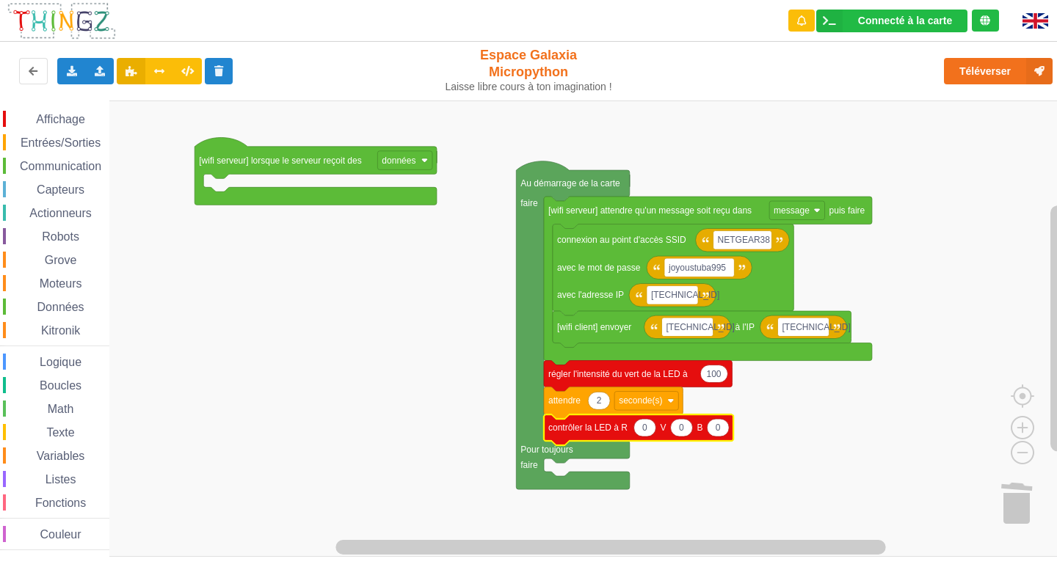
click at [644, 437] on icon "Espace de travail de Blocky" at bounding box center [638, 430] width 189 height 31
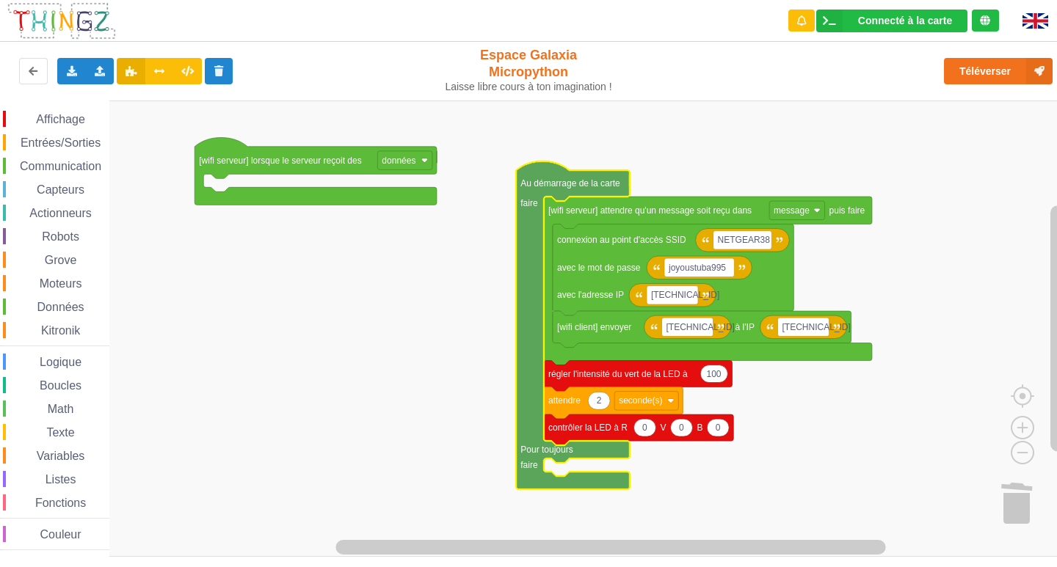
click at [624, 480] on icon "Espace de travail de Blocky" at bounding box center [572, 325] width 113 height 328
click at [950, 321] on rect "Espace de travail de Blocky" at bounding box center [533, 329] width 1067 height 457
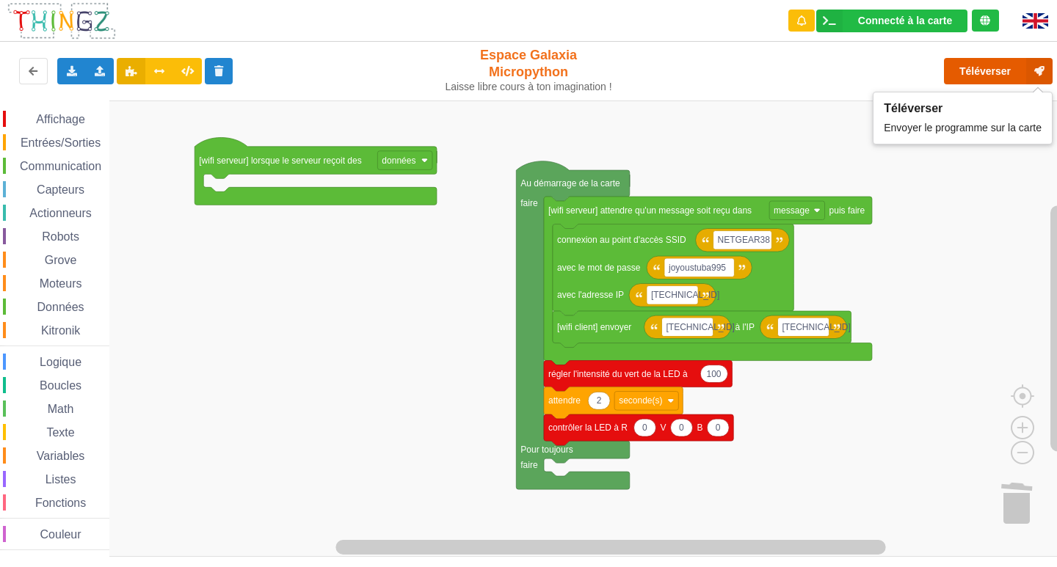
click at [955, 65] on button "Téléverser" at bounding box center [998, 71] width 109 height 26
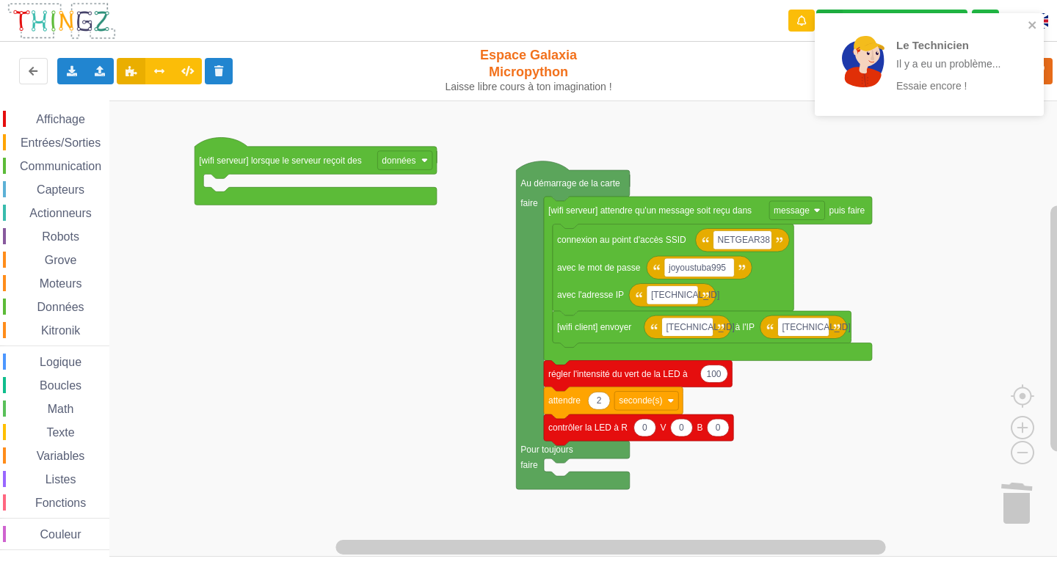
click at [1040, 26] on div "Le Technicien Il y a eu un problème... Essaie encore !" at bounding box center [929, 64] width 229 height 103
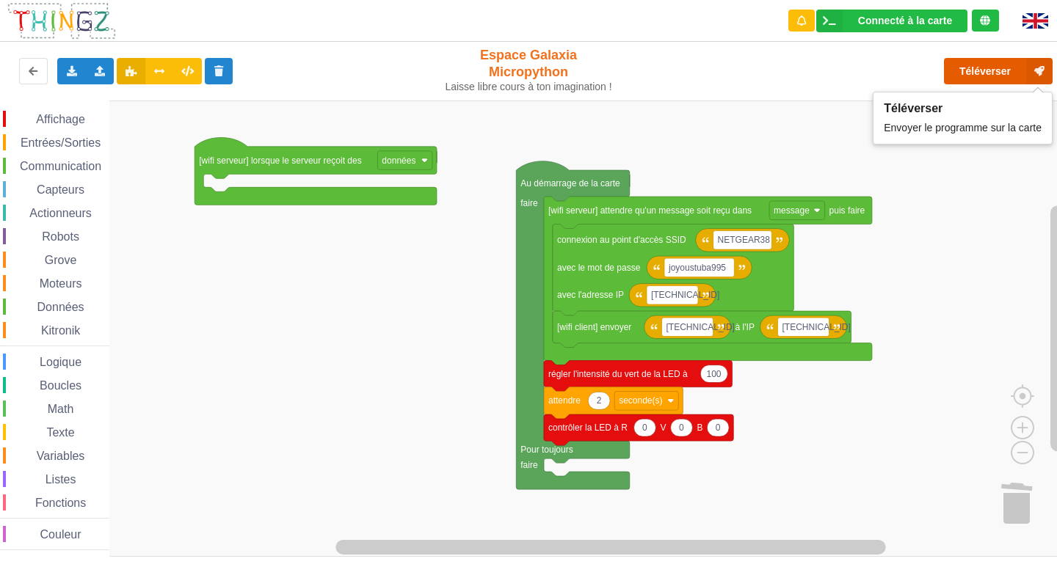
click at [983, 79] on button "Téléverser" at bounding box center [998, 71] width 109 height 26
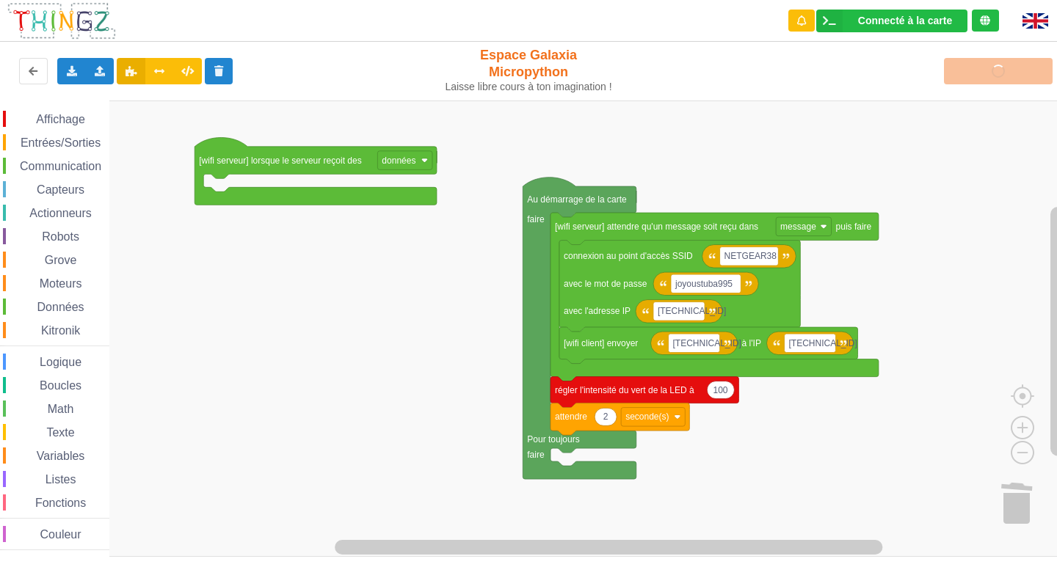
click at [67, 110] on div "Affichage Entrées/Sorties Communication Capteurs Actionneurs Robots Grove Moteu…" at bounding box center [54, 329] width 109 height 457
click at [68, 126] on div "Affichage" at bounding box center [56, 119] width 106 height 16
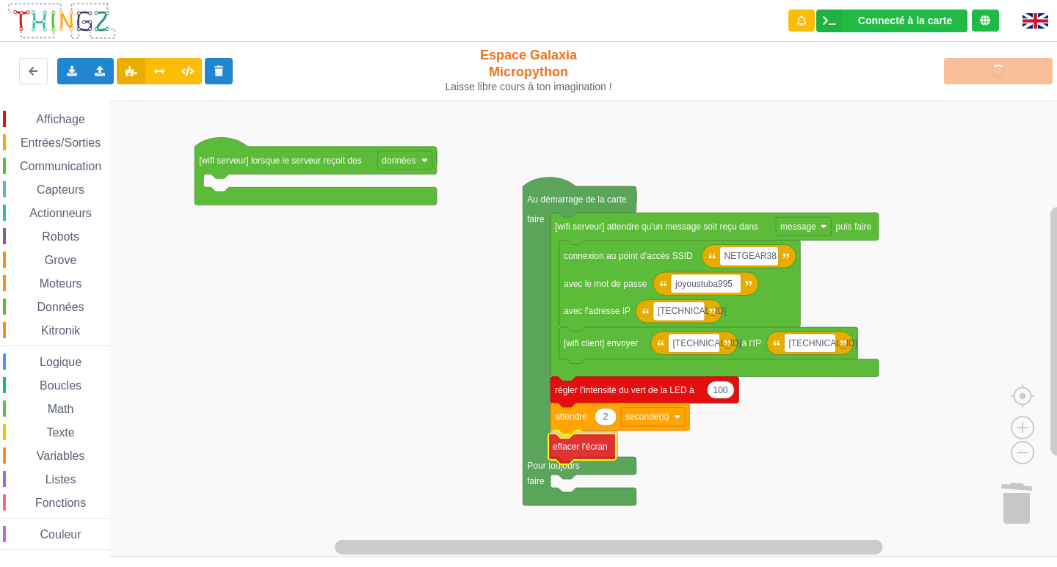
click at [586, 440] on div "Affichage Entrées/Sorties Communication Capteurs Actionneurs Robots Grove Moteu…" at bounding box center [533, 329] width 1067 height 457
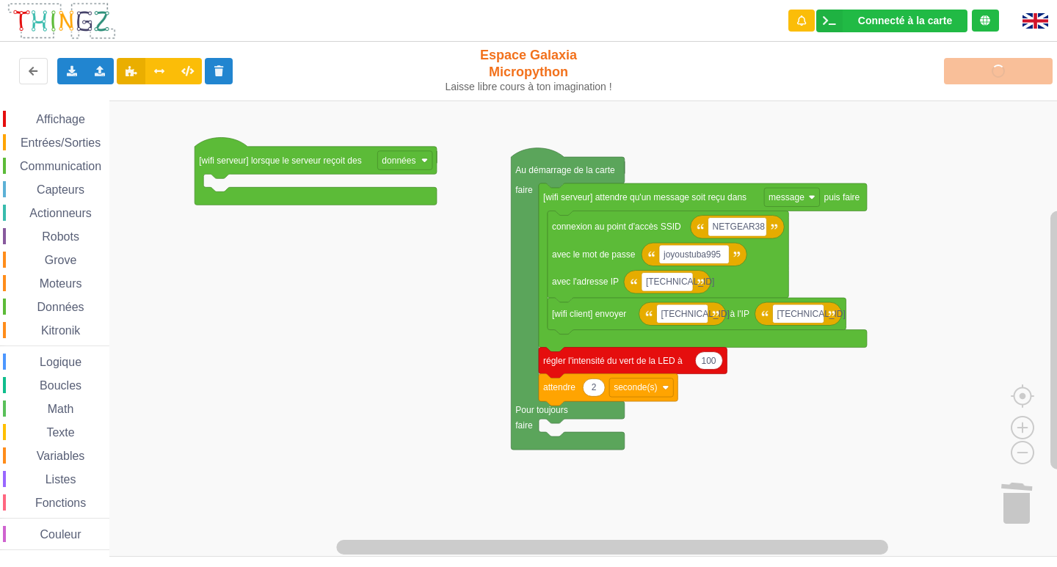
click at [73, 114] on span "Affichage" at bounding box center [60, 119] width 53 height 12
click at [738, 379] on rect "Espace de travail de Blocky" at bounding box center [533, 329] width 1067 height 457
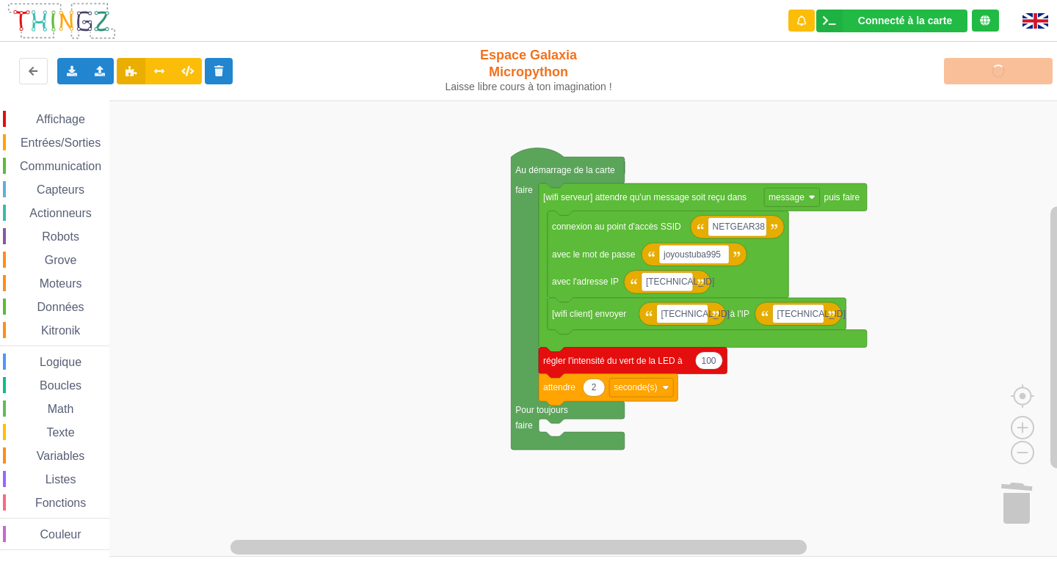
click at [39, 122] on span "Affichage" at bounding box center [60, 119] width 53 height 12
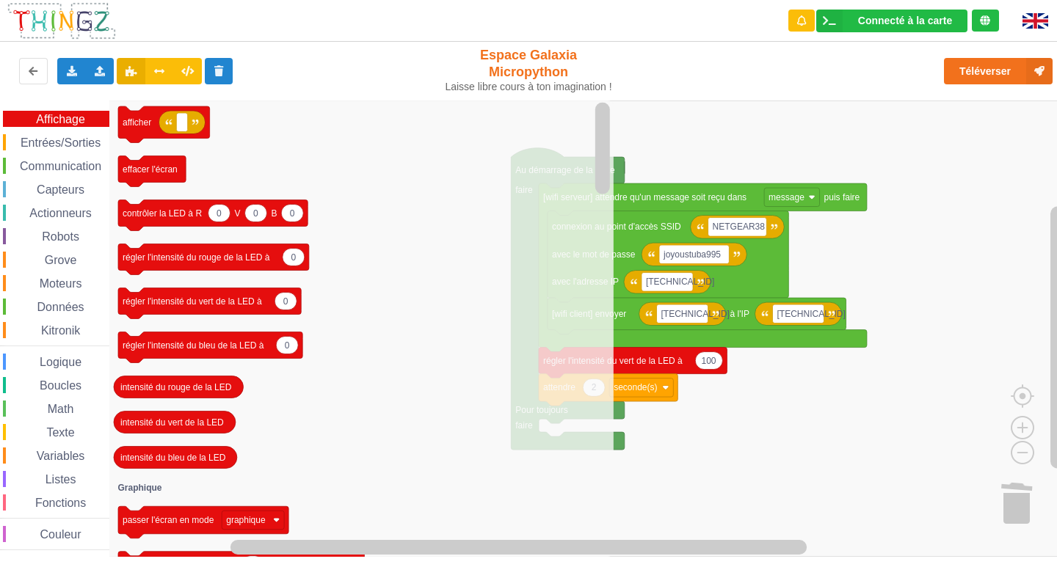
click at [229, 286] on icon "afficher effacer l'écran 0 0 0 contrôler la LED à R V B 0 régler l'intensité du…" at bounding box center [361, 329] width 504 height 457
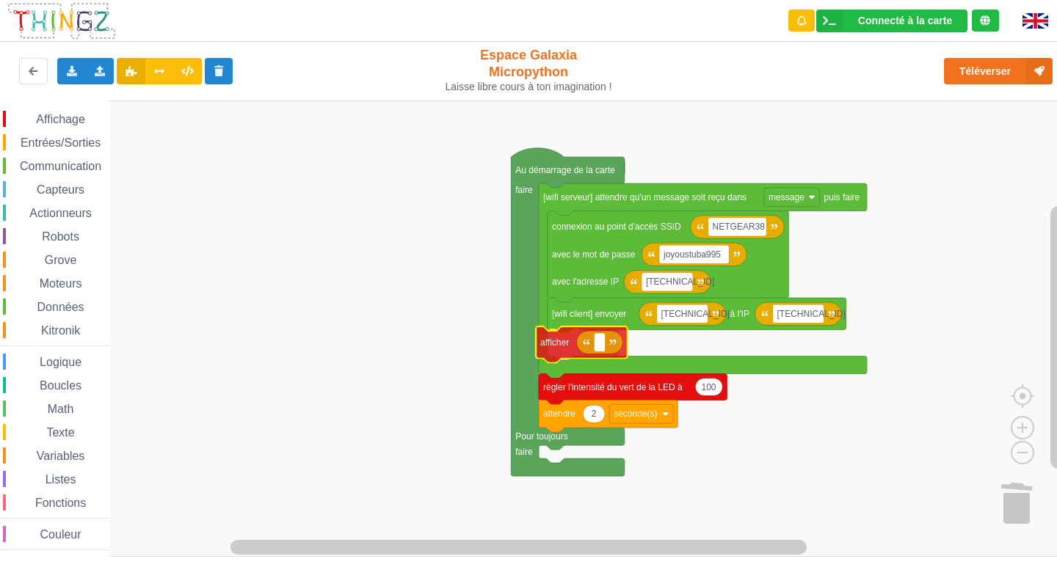
click at [570, 353] on div "Affichage Entrées/Sorties Communication Capteurs Actionneurs Robots Grove Moteu…" at bounding box center [533, 329] width 1067 height 457
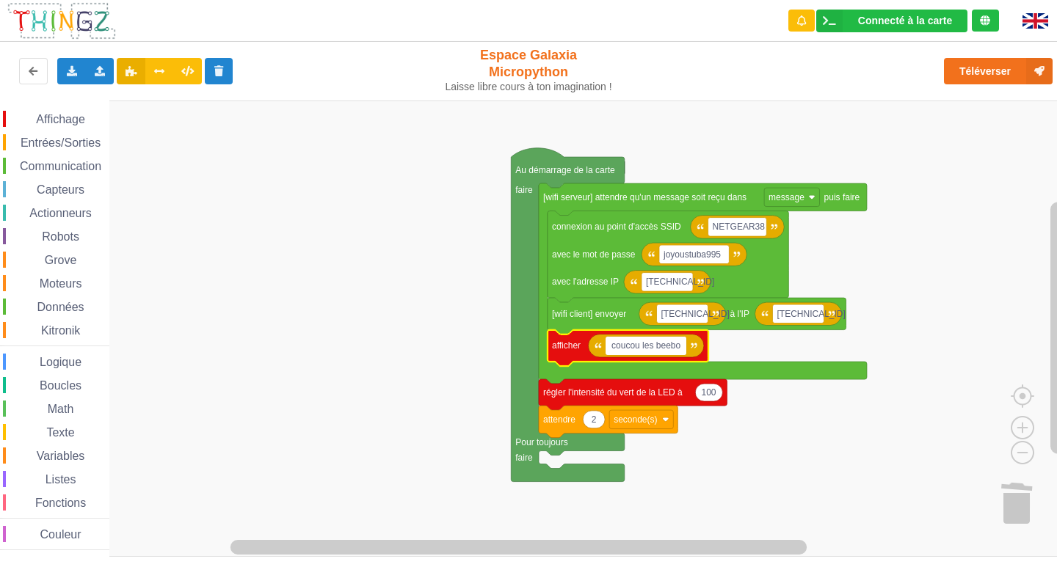
type input "coucou les beebou"
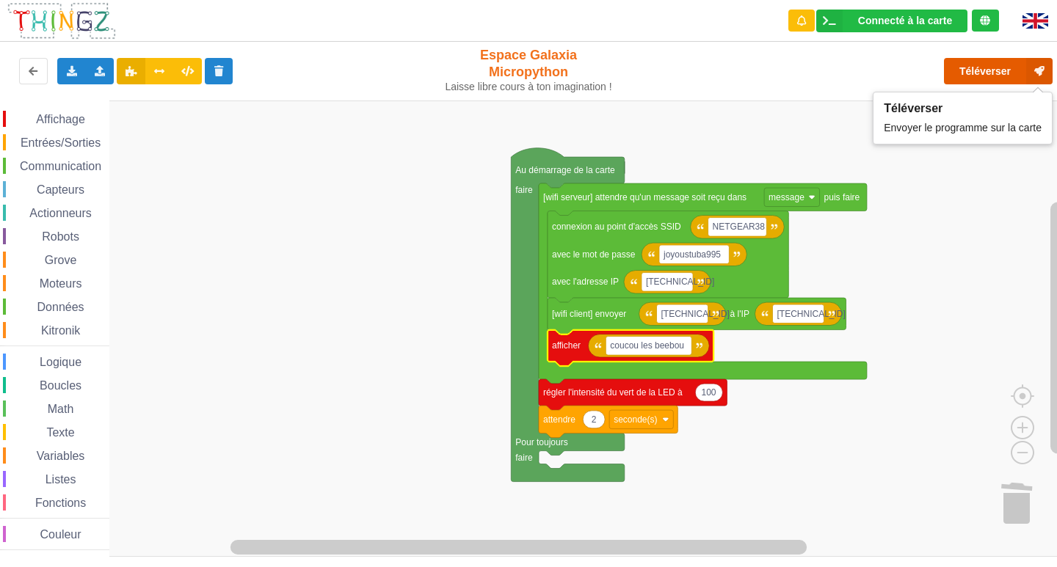
click at [961, 76] on button "Téléverser" at bounding box center [998, 71] width 109 height 26
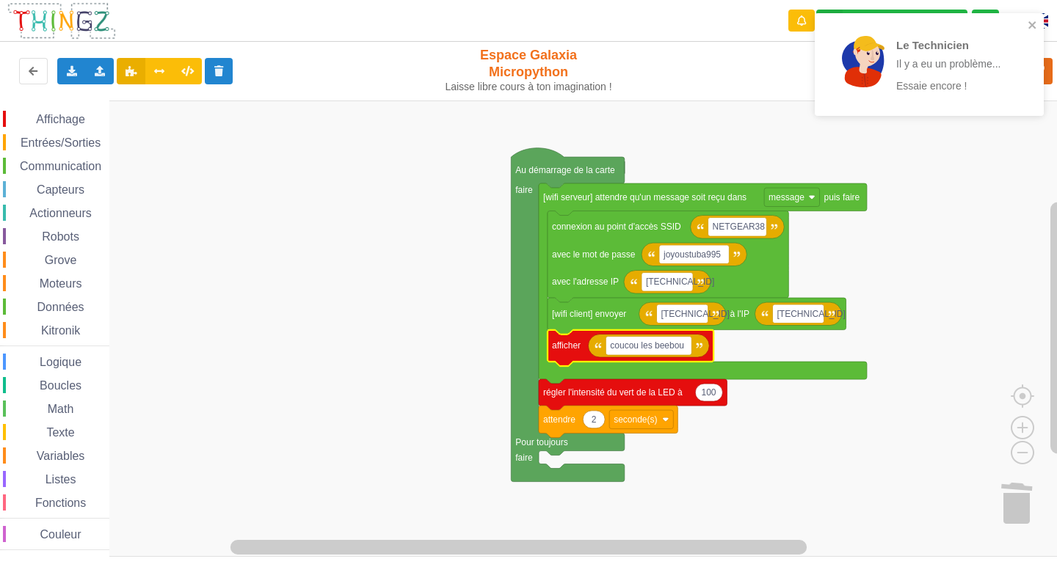
click at [51, 455] on span "Variables" at bounding box center [60, 456] width 53 height 12
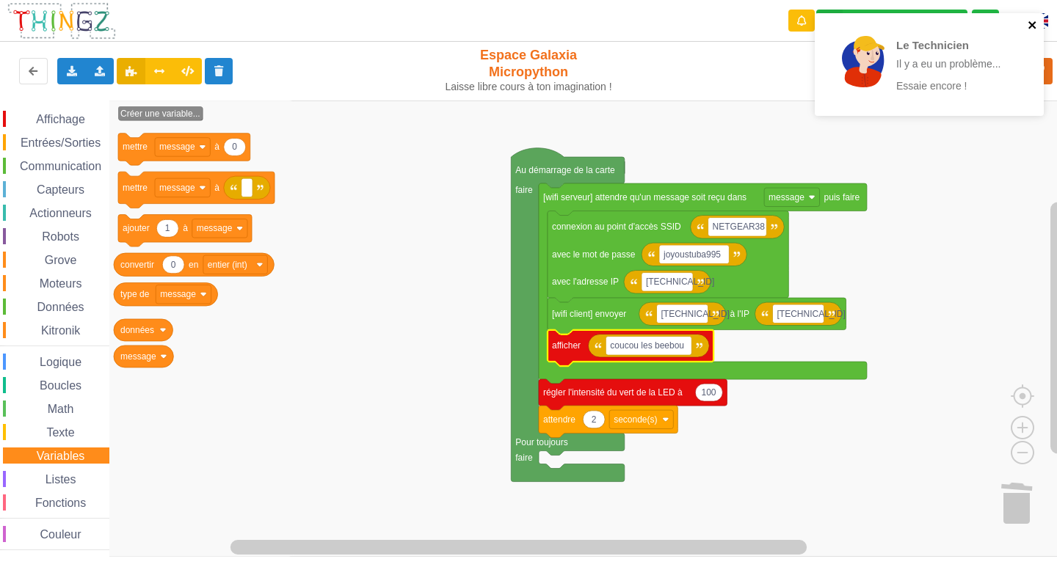
click at [1033, 21] on icon "close" at bounding box center [1033, 25] width 10 height 12
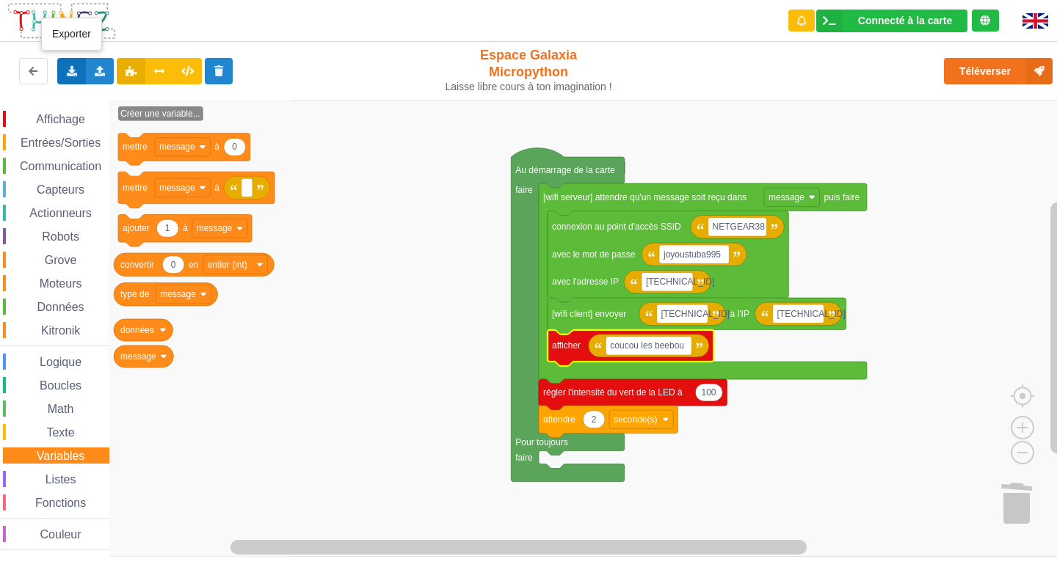
click at [79, 70] on div "Exporter l'assemblage de blocs Exporter l'assemblage de blocs au format Python" at bounding box center [71, 71] width 29 height 26
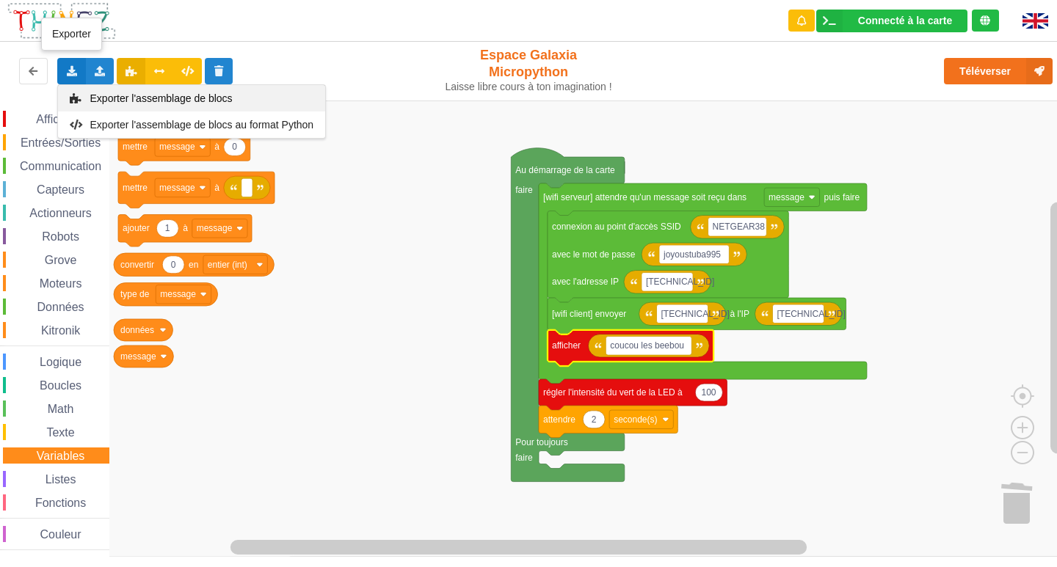
click at [89, 89] on div "Exporter l'assemblage de blocs" at bounding box center [191, 98] width 267 height 26
